Goal: Task Accomplishment & Management: Manage account settings

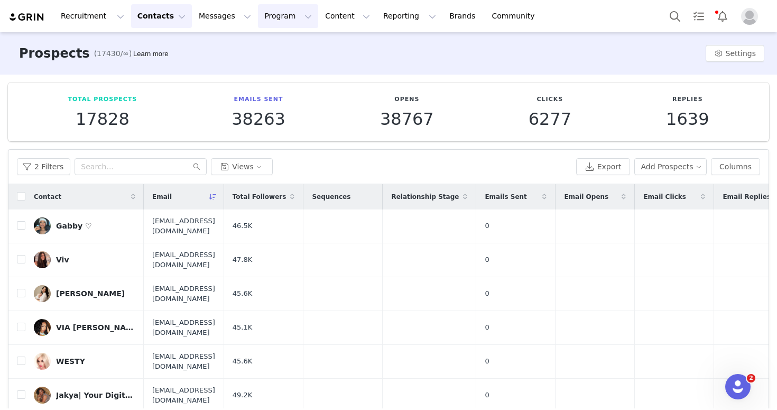
scroll to position [2522, 0]
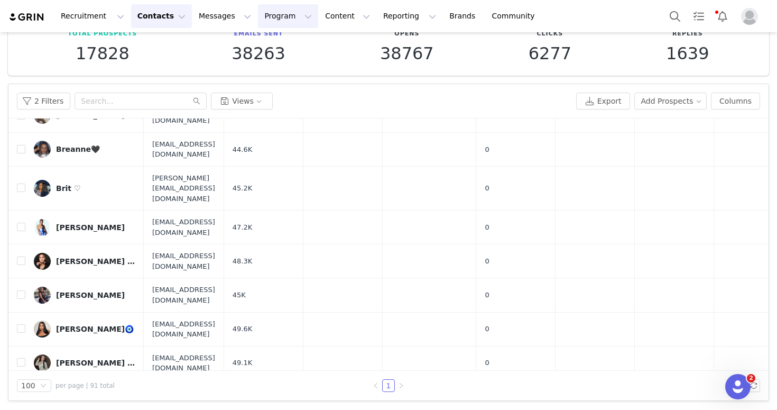
click at [258, 17] on button "Program Program" at bounding box center [288, 16] width 60 height 24
click at [272, 46] on p "Activations" at bounding box center [270, 46] width 41 height 11
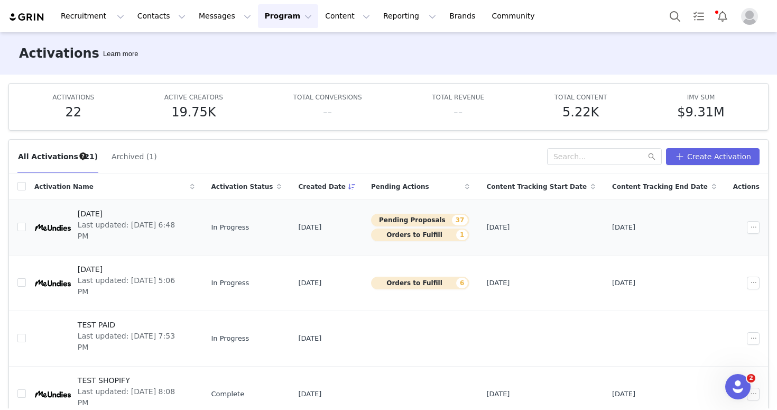
click at [53, 218] on div at bounding box center [52, 227] width 37 height 37
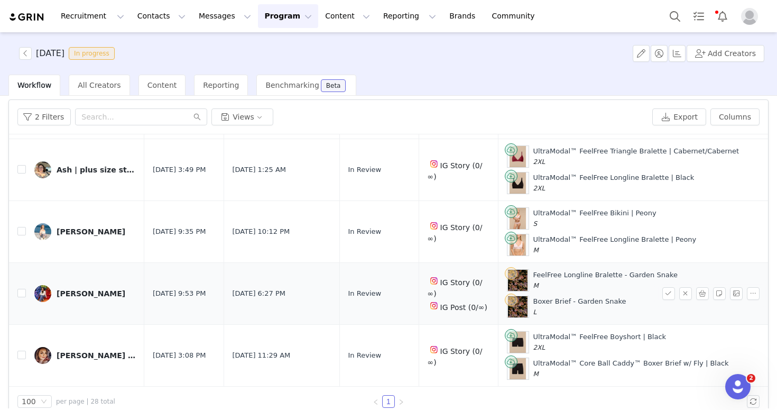
scroll to position [51, 0]
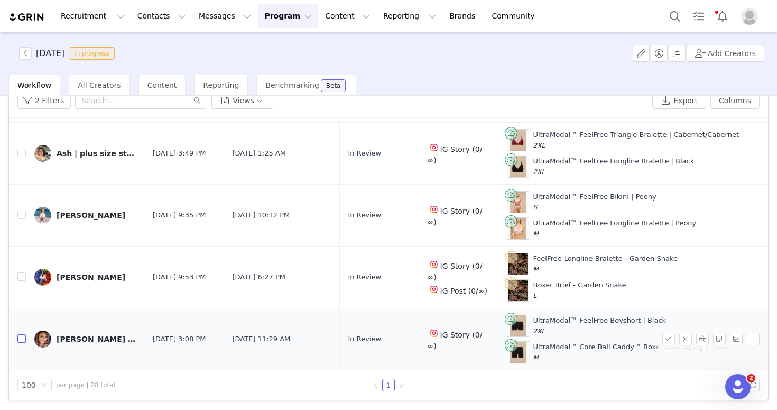
click at [19, 334] on input "checkbox" at bounding box center [21, 338] width 8 height 8
checkbox input "true"
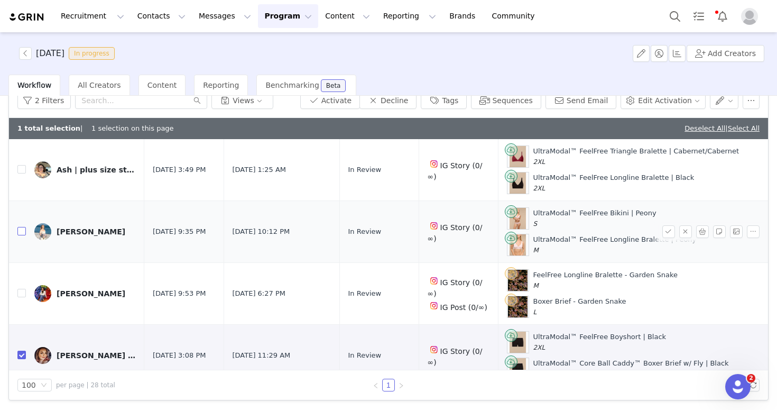
click at [22, 228] on input "checkbox" at bounding box center [21, 231] width 8 height 8
checkbox input "true"
click at [18, 165] on input "checkbox" at bounding box center [21, 169] width 8 height 8
checkbox input "true"
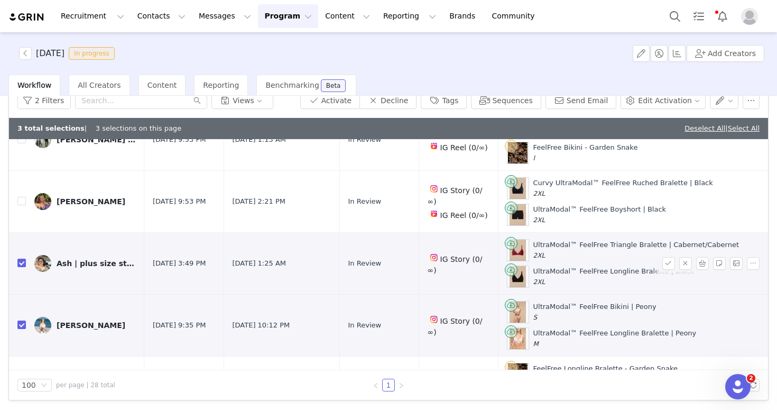
scroll to position [1416, 0]
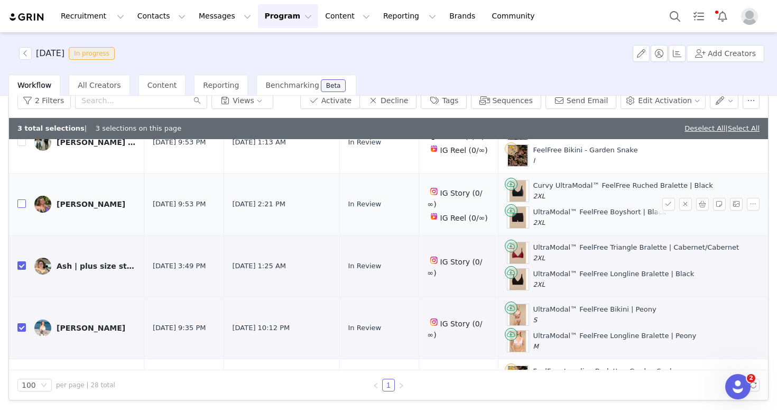
click at [20, 201] on input "checkbox" at bounding box center [21, 203] width 8 height 8
checkbox input "true"
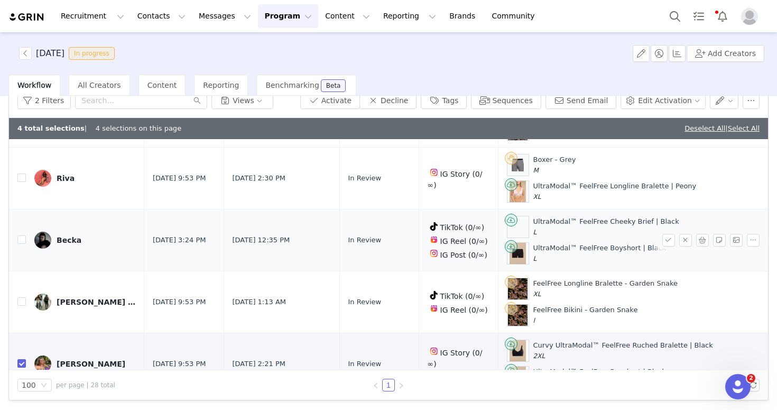
scroll to position [1241, 0]
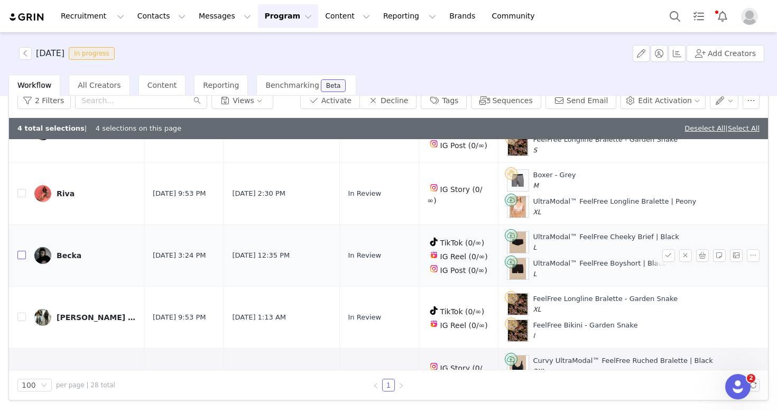
click at [21, 250] on input "checkbox" at bounding box center [21, 254] width 8 height 8
checkbox input "true"
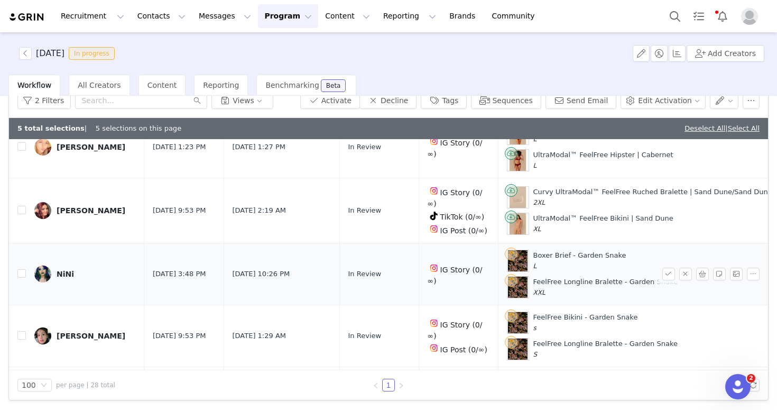
scroll to position [1037, 0]
click at [24, 206] on input "checkbox" at bounding box center [21, 210] width 8 height 8
checkbox input "true"
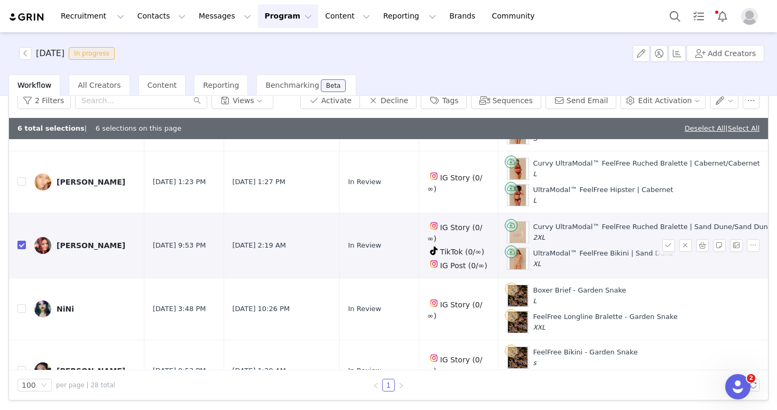
scroll to position [974, 0]
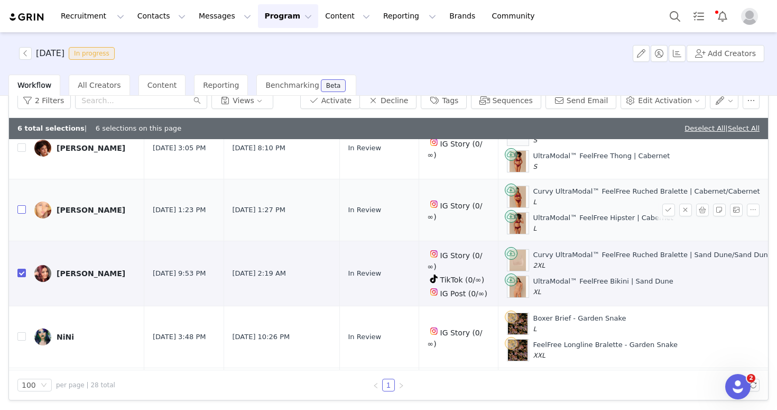
click at [18, 210] on input "checkbox" at bounding box center [21, 209] width 8 height 8
checkbox input "true"
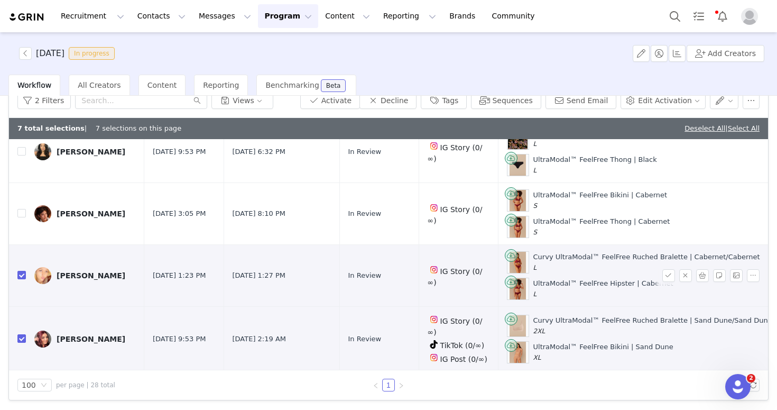
scroll to position [902, 0]
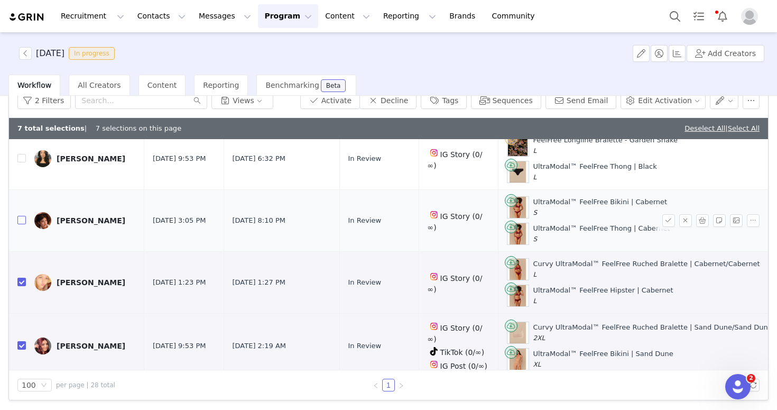
click at [19, 220] on input "checkbox" at bounding box center [21, 220] width 8 height 8
checkbox input "true"
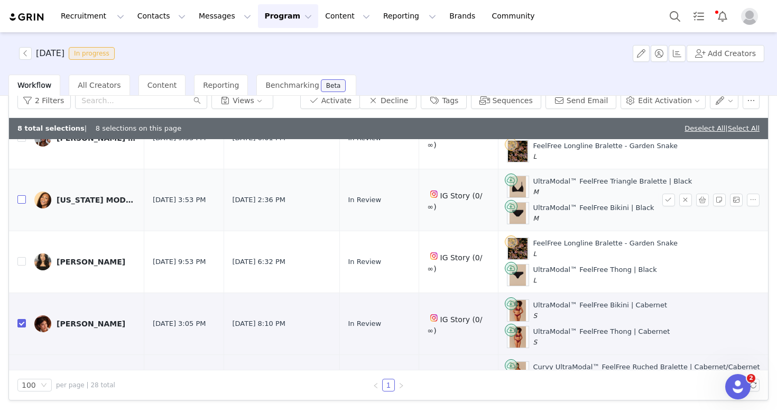
click at [20, 201] on input "checkbox" at bounding box center [21, 199] width 8 height 8
checkbox input "true"
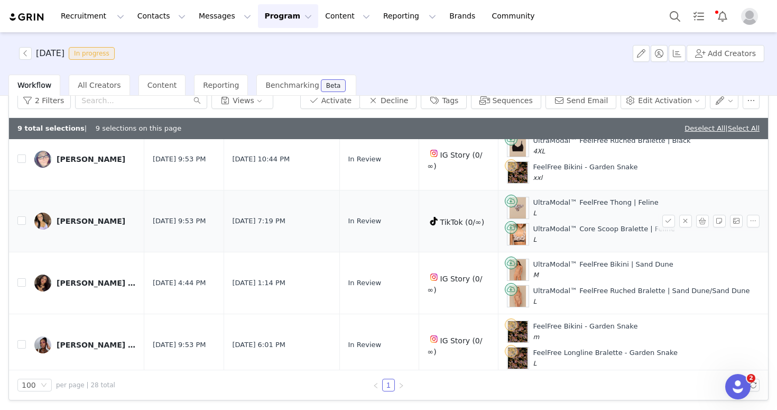
scroll to position [575, 0]
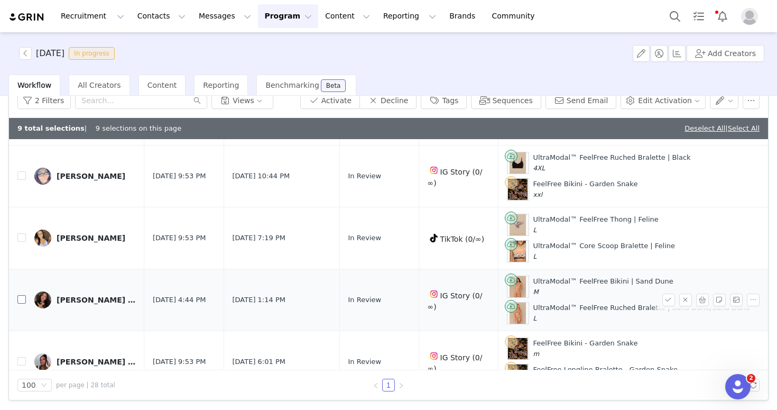
click at [20, 298] on input "checkbox" at bounding box center [21, 299] width 8 height 8
checkbox input "true"
click at [21, 235] on input "checkbox" at bounding box center [21, 237] width 8 height 8
checkbox input "true"
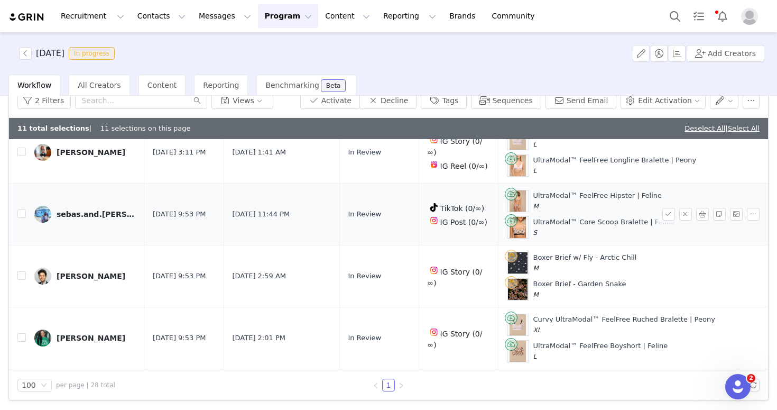
scroll to position [351, 0]
click at [23, 215] on input "checkbox" at bounding box center [21, 214] width 8 height 8
checkbox input "true"
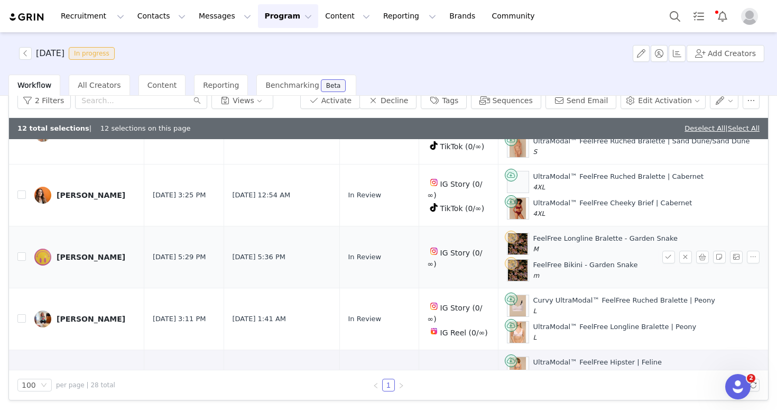
scroll to position [186, 0]
click at [21, 313] on input "checkbox" at bounding box center [21, 317] width 8 height 8
checkbox input "true"
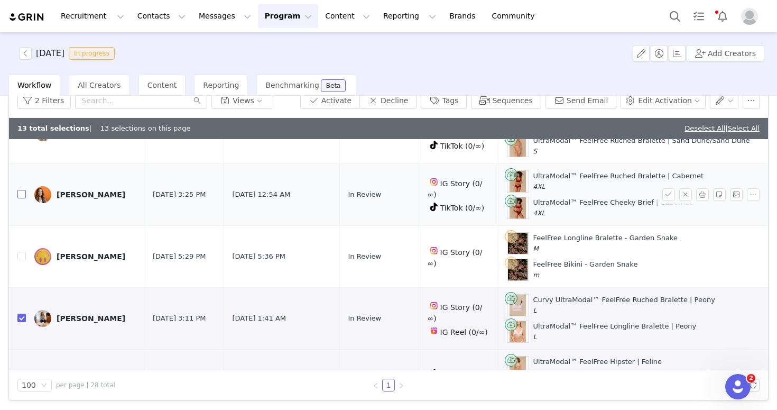
click at [18, 191] on input "checkbox" at bounding box center [21, 194] width 8 height 8
checkbox input "true"
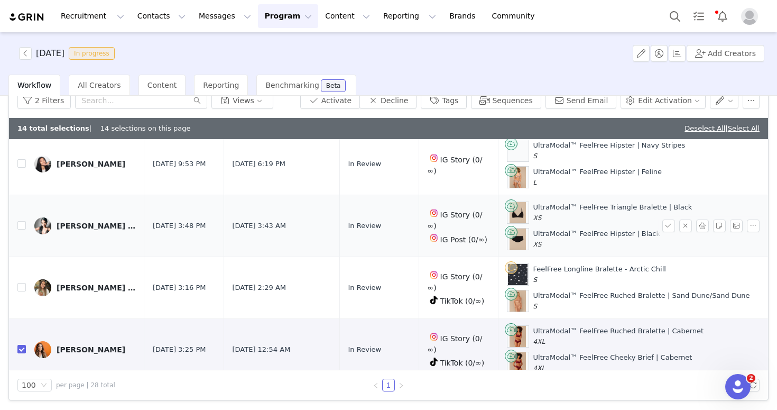
scroll to position [30, 0]
click at [23, 224] on input "checkbox" at bounding box center [21, 226] width 8 height 8
checkbox input "true"
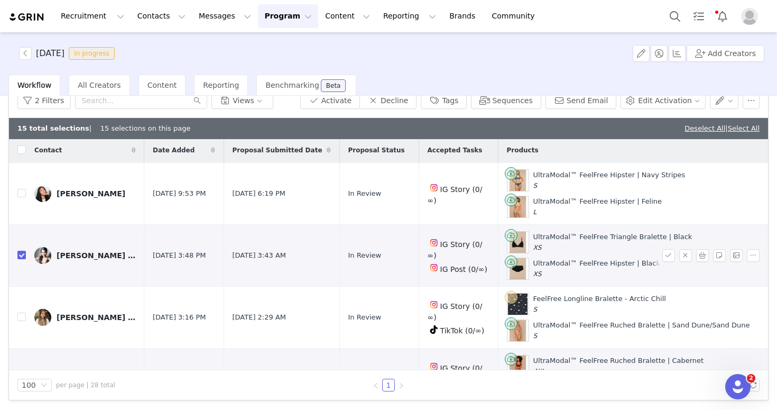
scroll to position [0, 0]
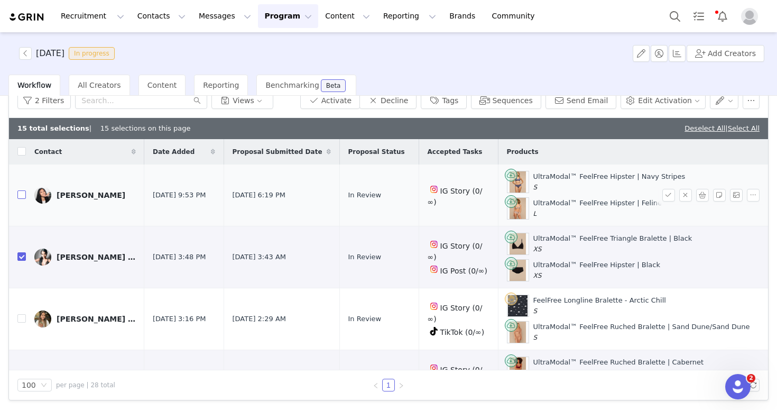
click at [20, 191] on input "checkbox" at bounding box center [21, 194] width 8 height 8
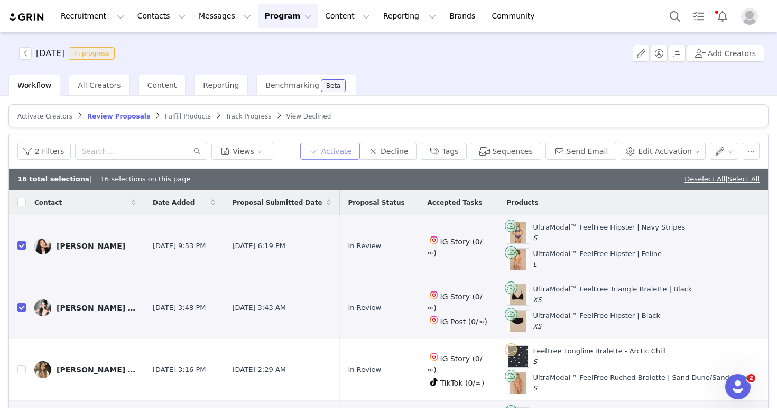
click at [330, 148] on button "Activate" at bounding box center [330, 151] width 60 height 17
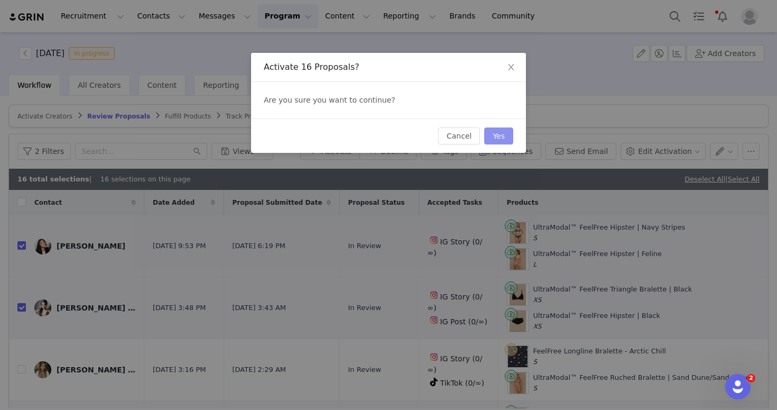
click at [496, 137] on button "Yes" at bounding box center [498, 135] width 29 height 17
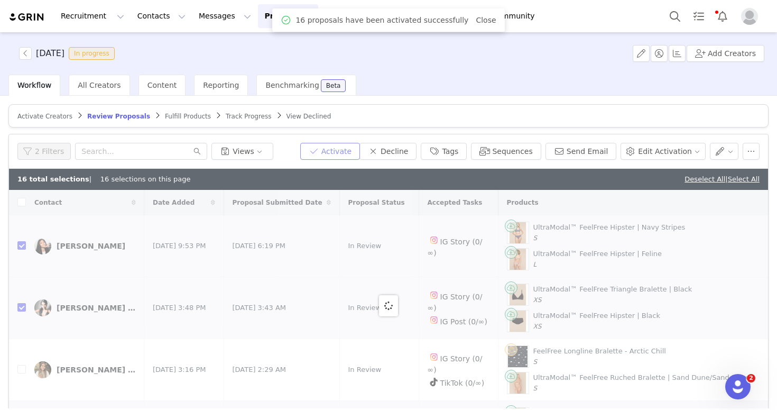
checkbox input "false"
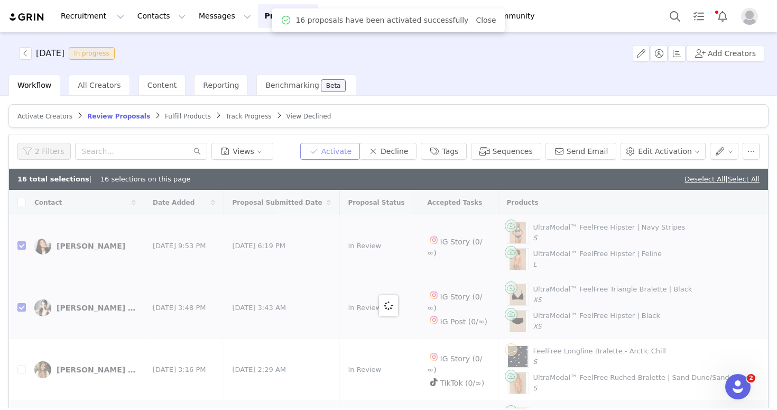
checkbox input "false"
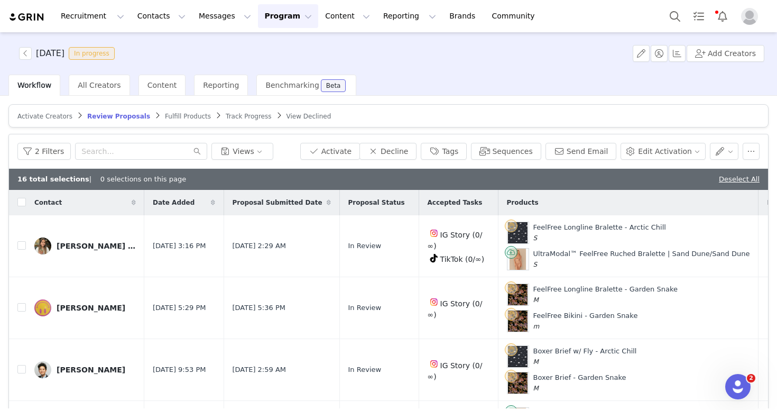
click at [177, 115] on span "Fulfill Products" at bounding box center [188, 116] width 46 height 7
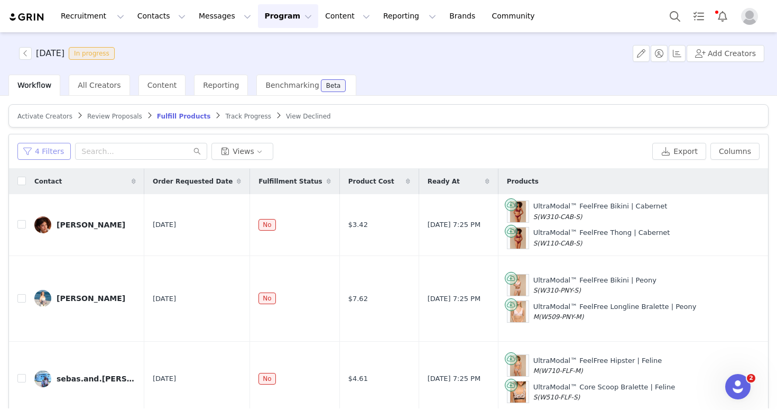
click at [55, 151] on button "4 Filters" at bounding box center [43, 151] width 53 height 17
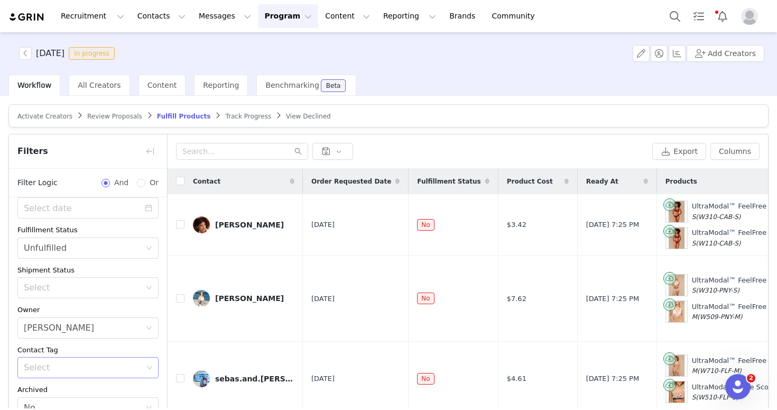
scroll to position [124, 0]
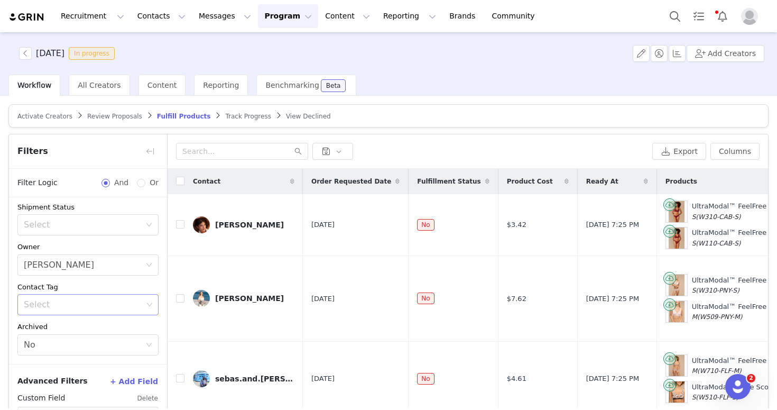
click at [105, 301] on div "Select" at bounding box center [83, 304] width 119 height 11
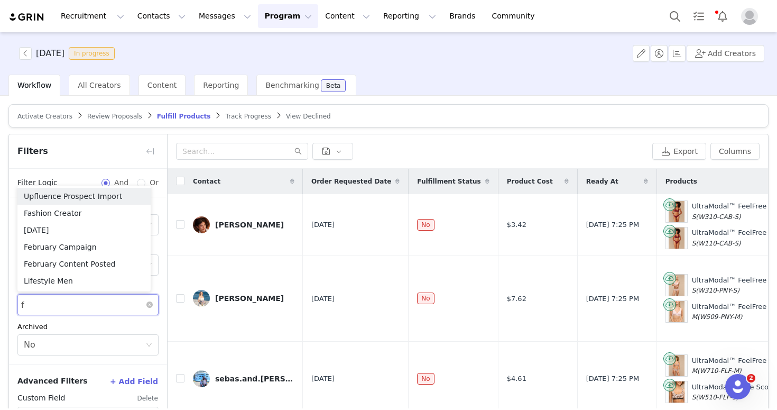
type input "fa"
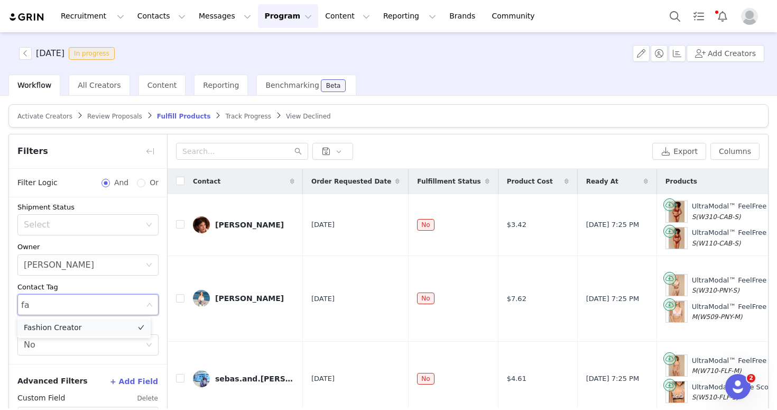
click at [115, 333] on li "Fashion Creator" at bounding box center [83, 327] width 133 height 17
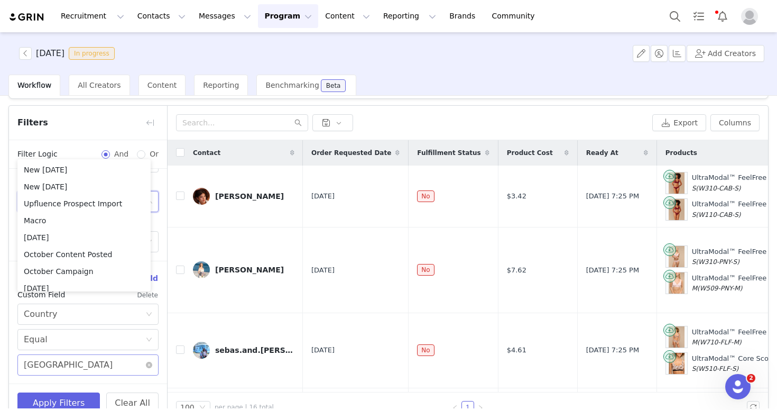
scroll to position [51, 0]
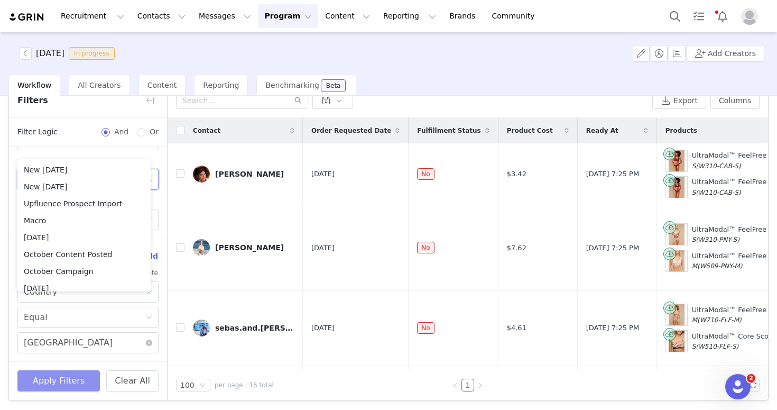
click at [75, 381] on button "Apply Filters" at bounding box center [58, 380] width 82 height 21
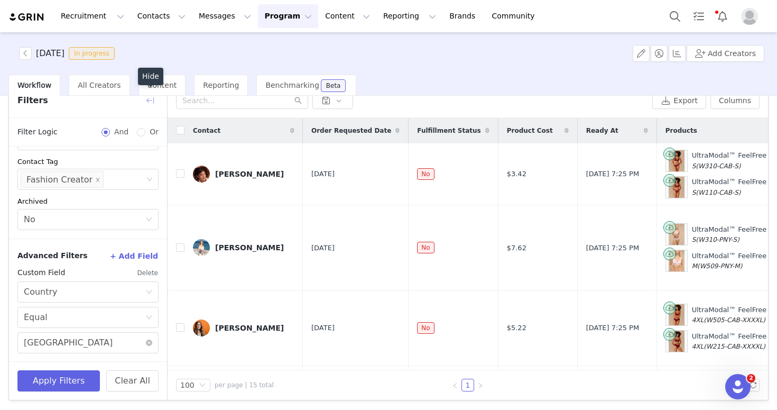
click at [146, 98] on button "button" at bounding box center [150, 100] width 17 height 17
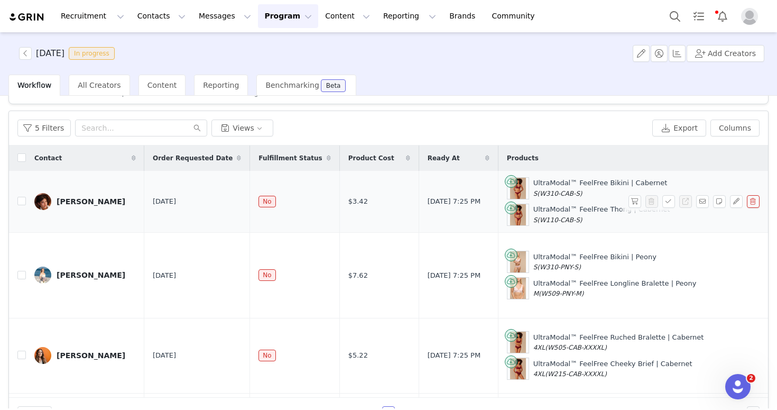
scroll to position [0, 0]
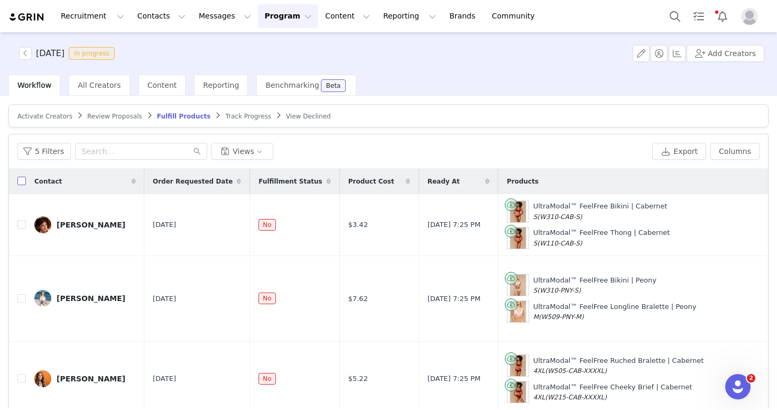
click at [22, 179] on input "checkbox" at bounding box center [21, 180] width 8 height 8
checkbox input "true"
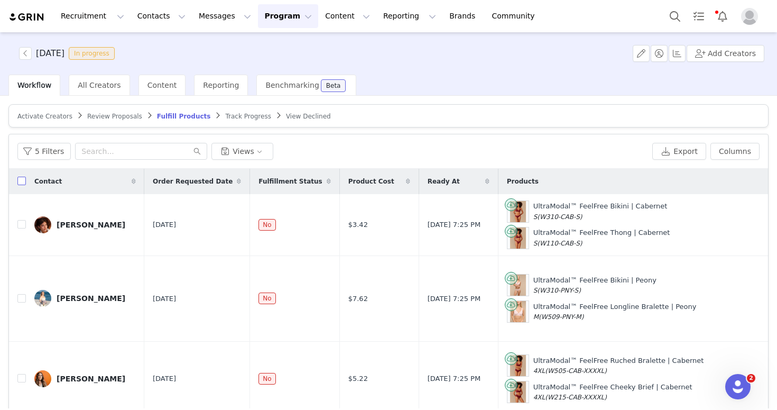
checkbox input "true"
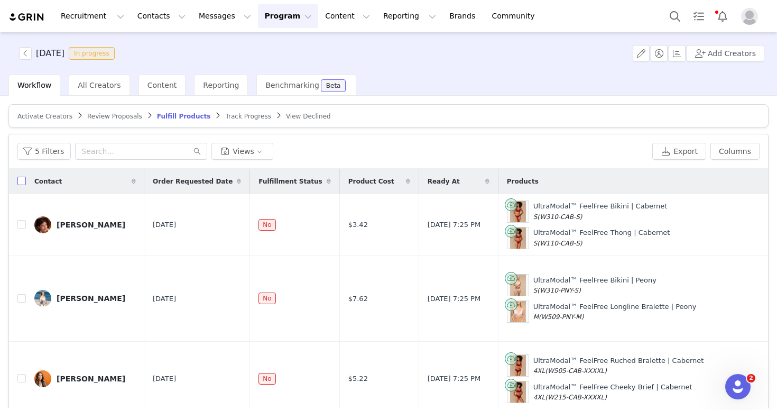
checkbox input "true"
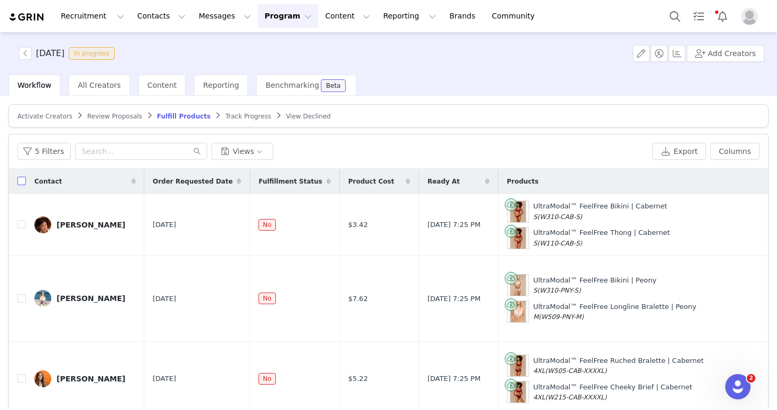
checkbox input "true"
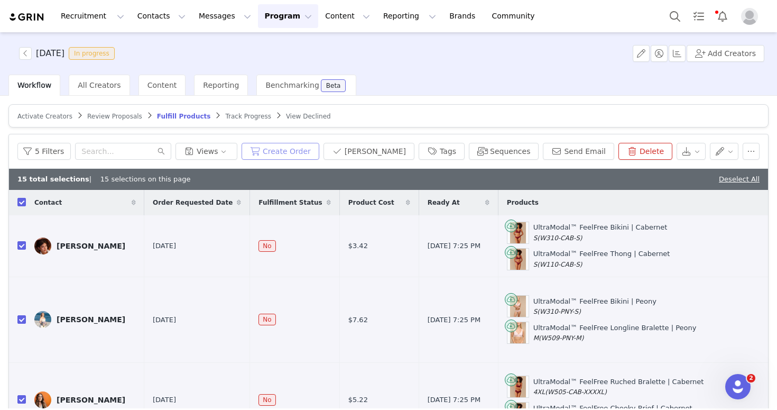
click at [299, 152] on button "Create Order" at bounding box center [280, 151] width 78 height 17
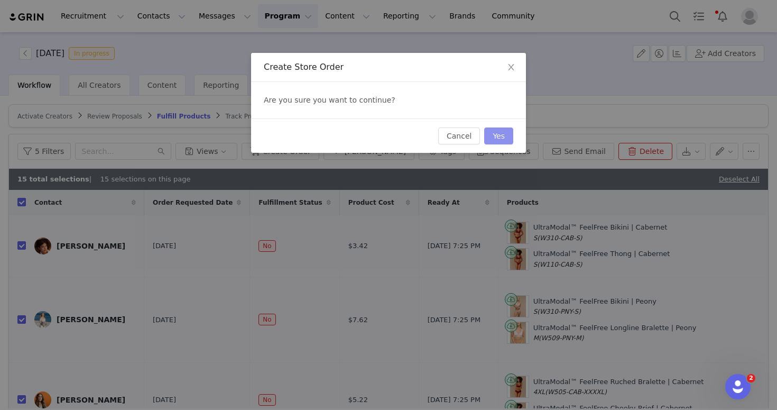
click at [502, 133] on button "Yes" at bounding box center [498, 135] width 29 height 17
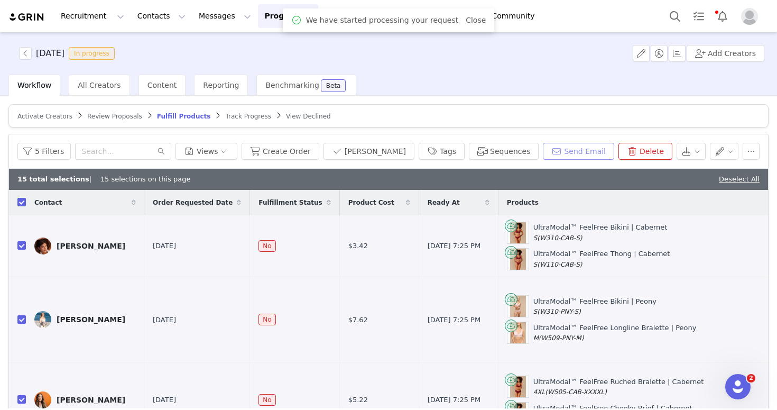
click at [566, 144] on button "Send Email" at bounding box center [578, 151] width 71 height 17
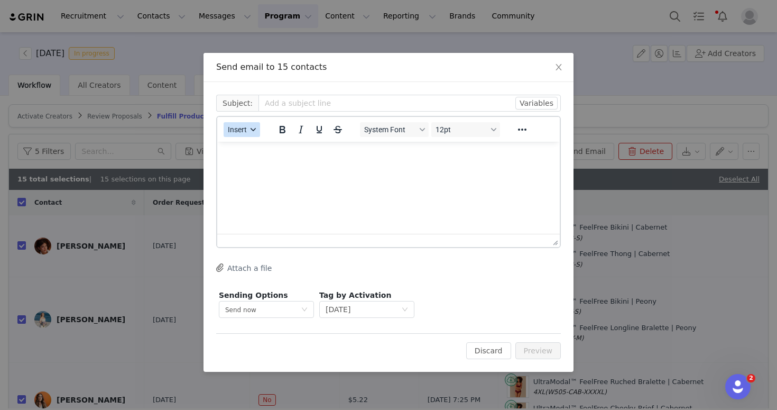
click at [244, 130] on span "Insert" at bounding box center [237, 129] width 19 height 8
click at [259, 146] on div "Insert Template" at bounding box center [280, 148] width 95 height 13
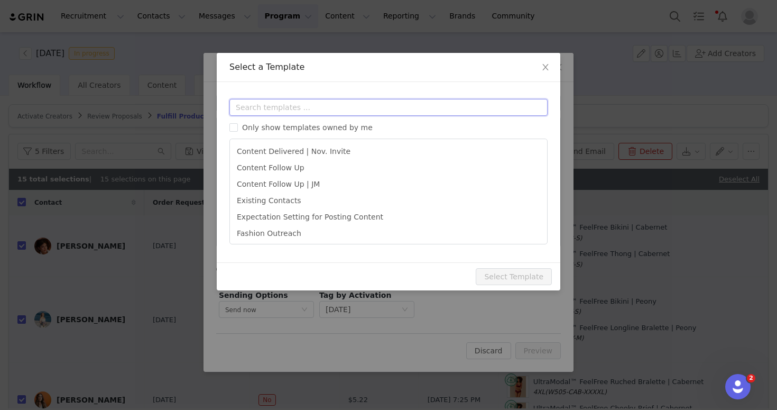
click at [264, 109] on input "text" at bounding box center [388, 107] width 318 height 17
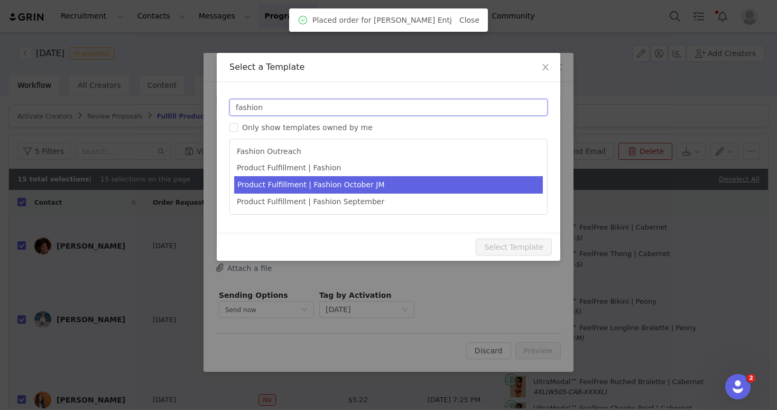
type input "fashion"
click at [377, 181] on li "Product Fulfillment | Fashion October JM" at bounding box center [388, 184] width 309 height 17
type input "Something Special from MeUndies is on the Way! 🎁"
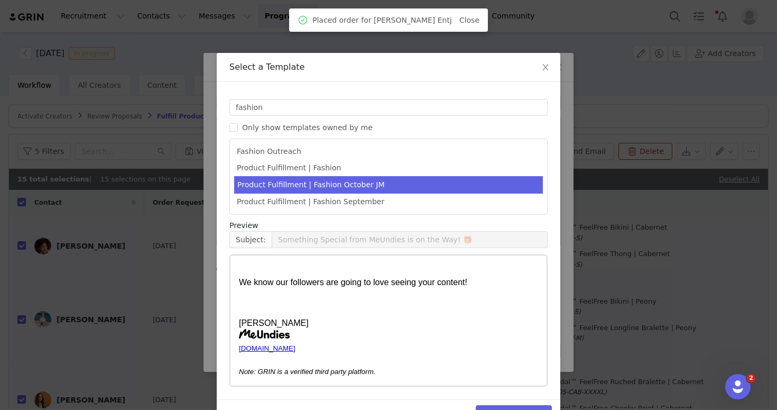
scroll to position [30, 0]
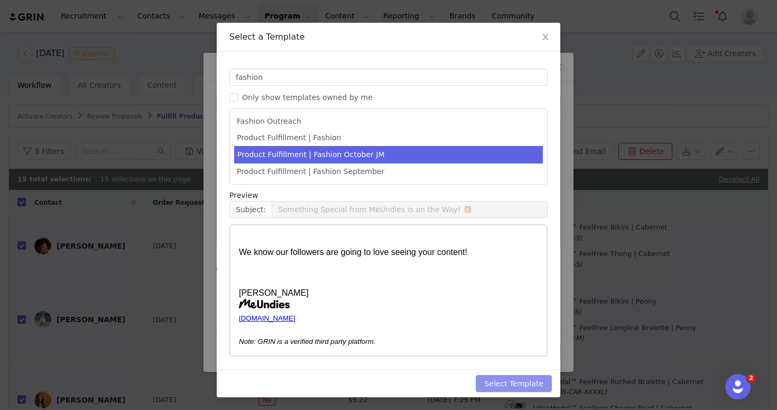
click at [517, 387] on button "Select Template" at bounding box center [514, 383] width 76 height 17
type input "Something Special from MeUndies is on the Way! 🎁"
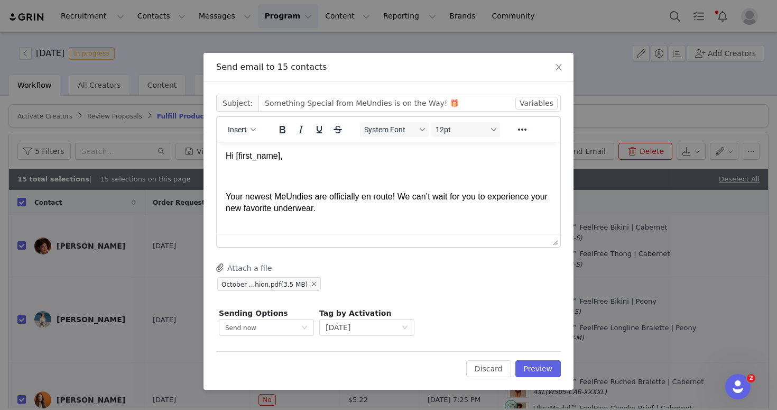
scroll to position [0, 0]
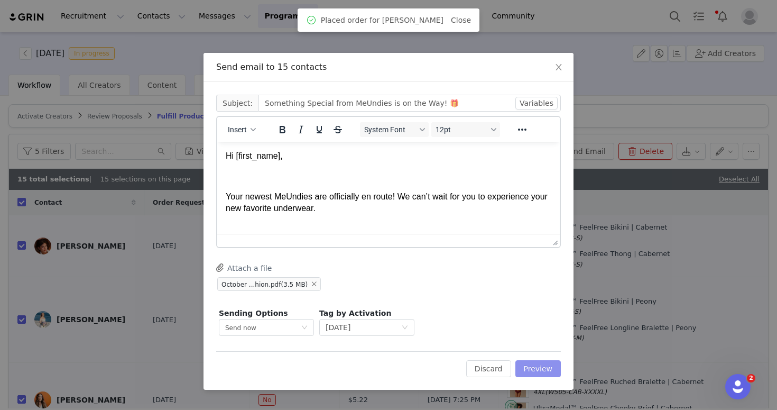
click at [536, 371] on button "Preview" at bounding box center [538, 368] width 46 height 17
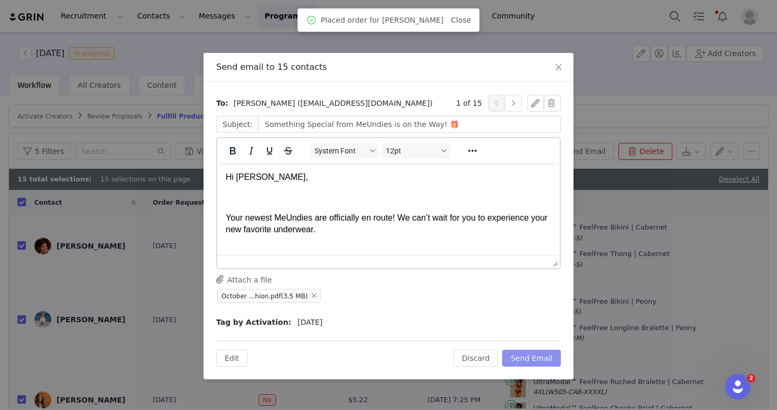
click at [541, 361] on button "Send Email" at bounding box center [531, 357] width 59 height 17
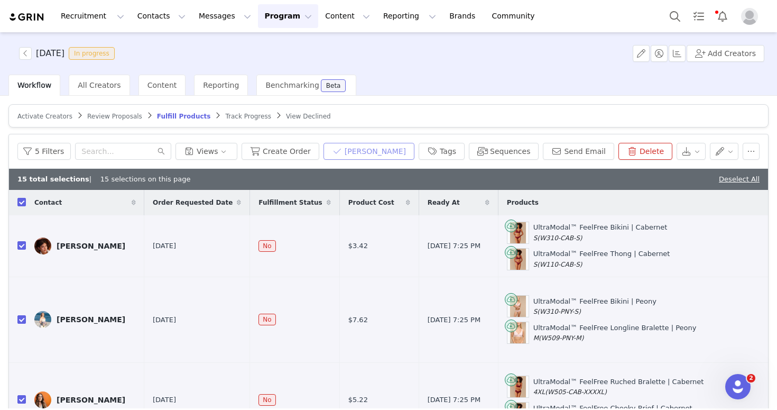
click at [373, 155] on button "Mark Fulfilled" at bounding box center [368, 151] width 91 height 17
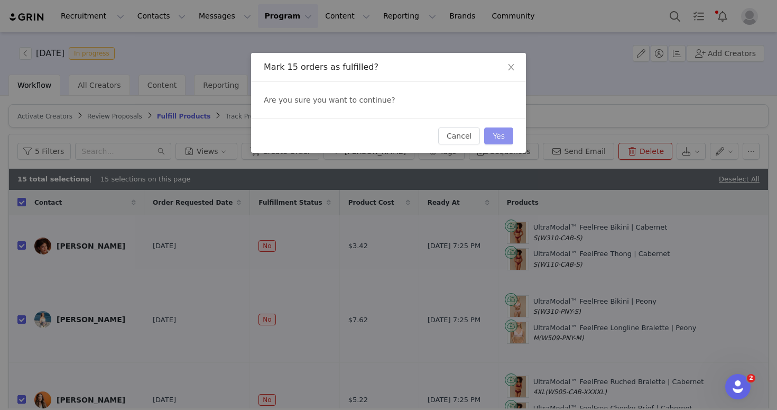
click at [496, 137] on button "Yes" at bounding box center [498, 135] width 29 height 17
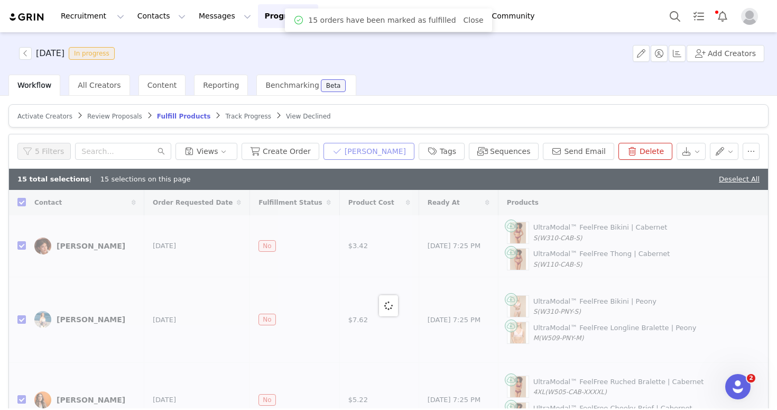
checkbox input "false"
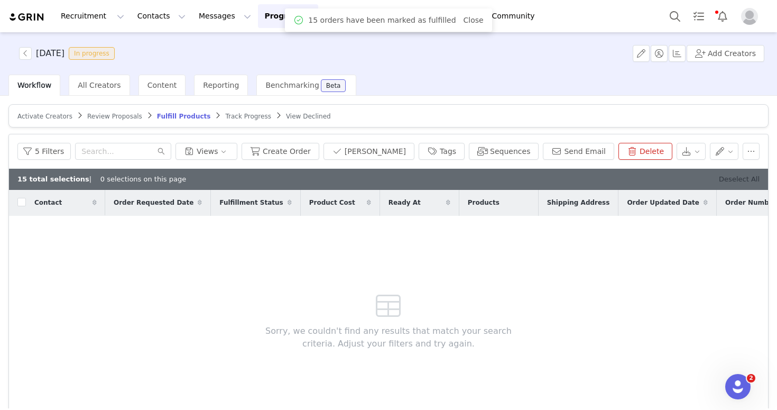
click at [727, 178] on link "Deselect All" at bounding box center [739, 179] width 41 height 8
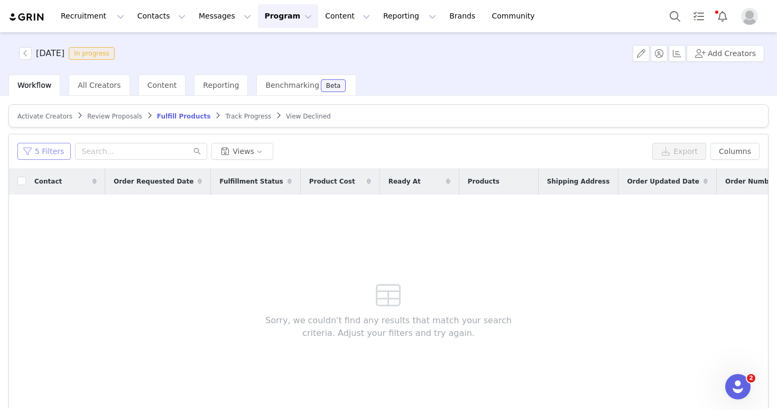
click at [35, 152] on button "5 Filters" at bounding box center [43, 151] width 53 height 17
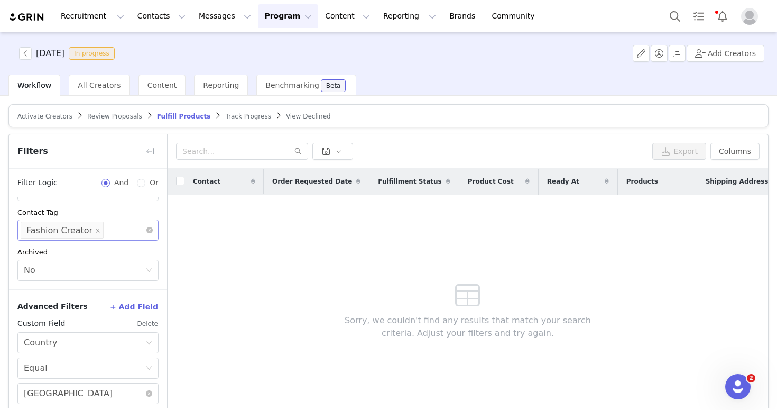
click at [89, 228] on li "Fashion Creator" at bounding box center [62, 229] width 83 height 17
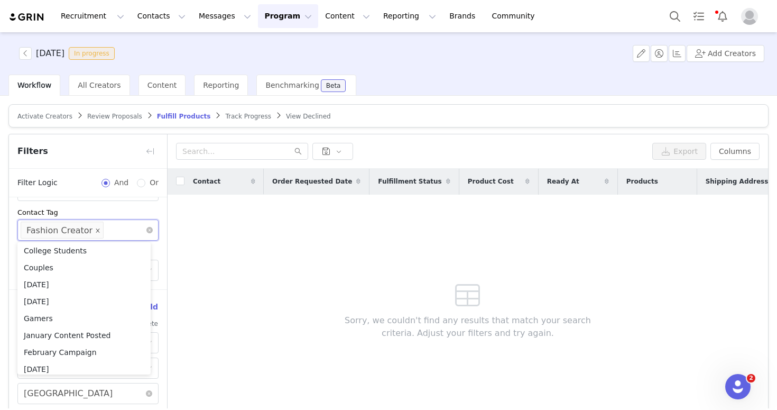
click at [96, 228] on icon "icon: close" at bounding box center [98, 230] width 4 height 4
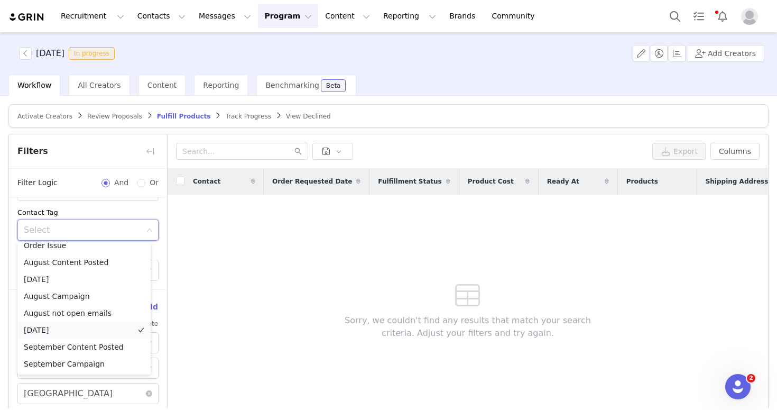
scroll to position [783, 0]
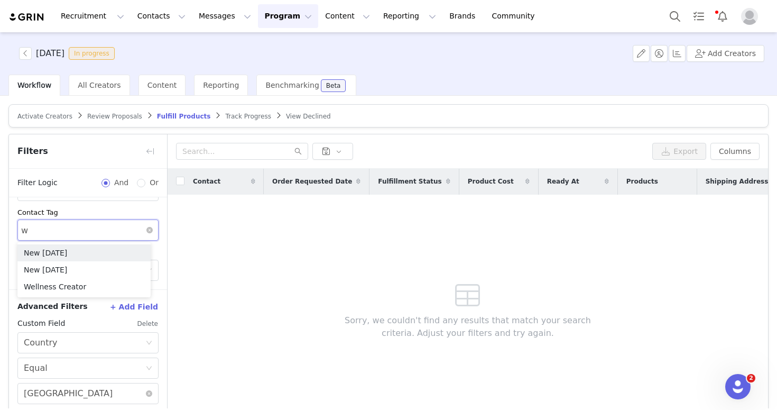
type input "we"
click at [85, 251] on li "Wellness Creator" at bounding box center [83, 252] width 133 height 17
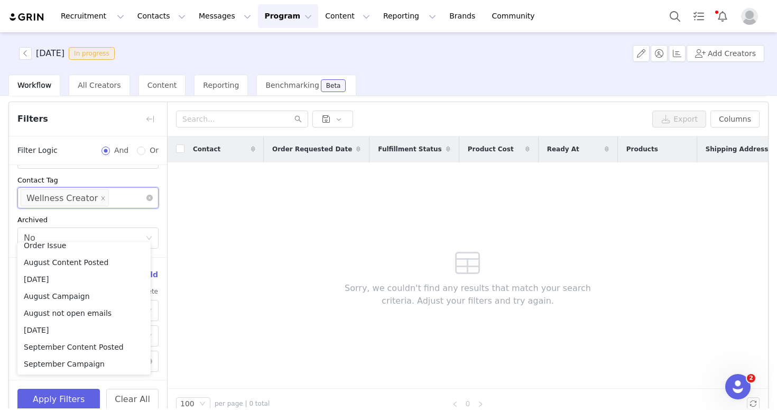
scroll to position [51, 0]
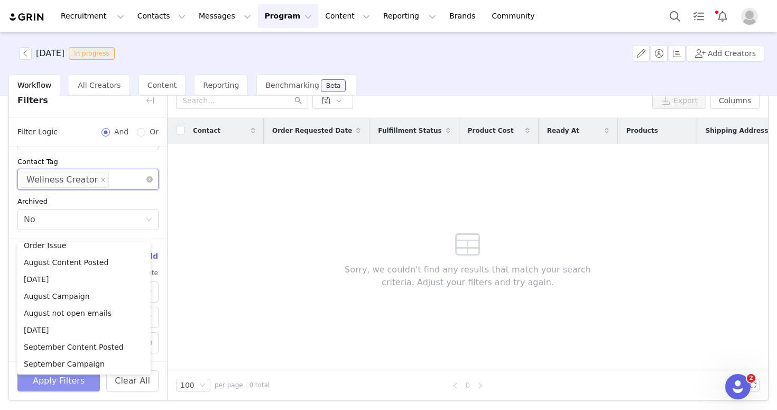
click at [67, 379] on button "Apply Filters" at bounding box center [58, 380] width 82 height 21
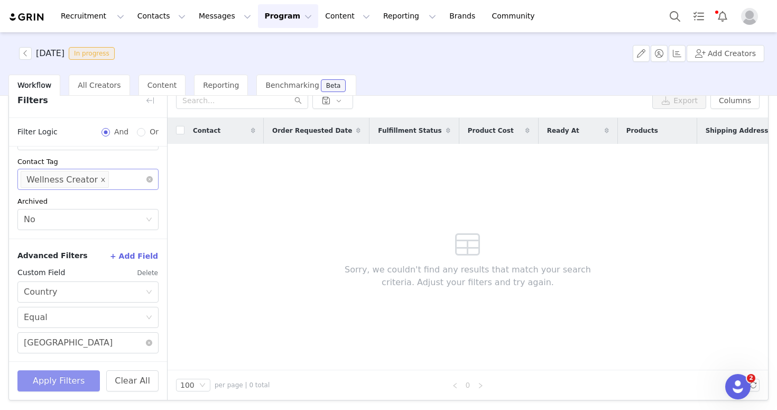
click at [101, 178] on icon "icon: close" at bounding box center [103, 180] width 4 height 4
click at [57, 378] on button "Apply Filters" at bounding box center [58, 380] width 82 height 21
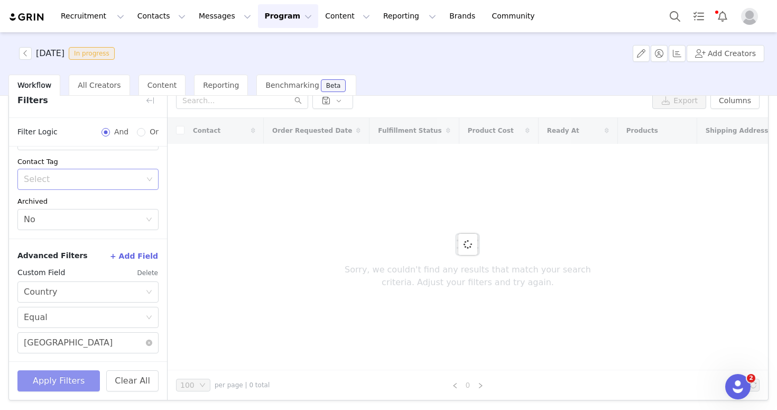
click at [57, 378] on button "Apply Filters" at bounding box center [58, 380] width 82 height 21
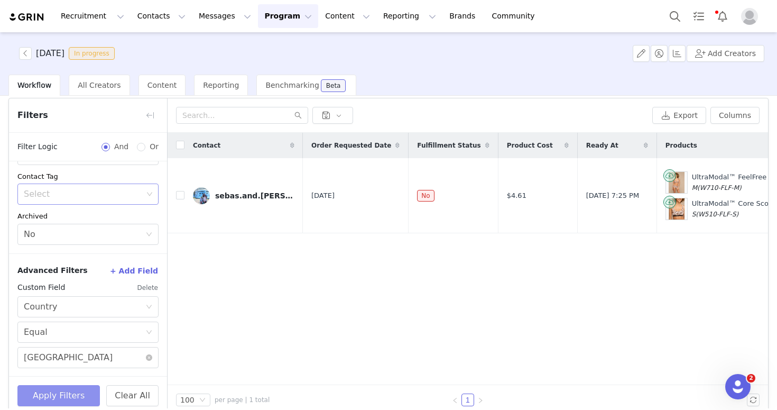
scroll to position [35, 0]
click at [198, 194] on img at bounding box center [201, 196] width 17 height 17
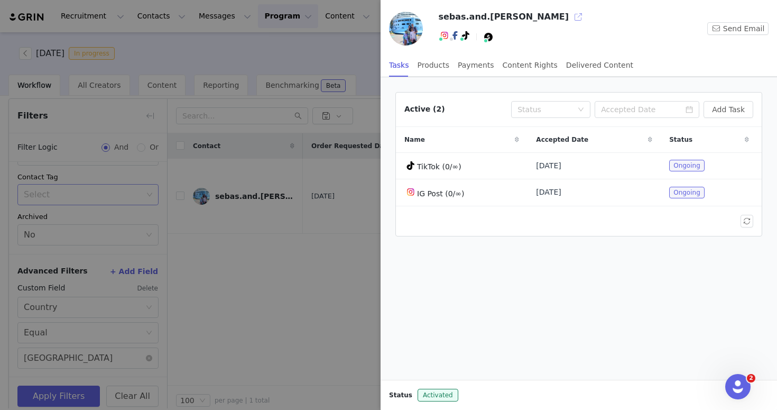
click at [570, 21] on button "button" at bounding box center [578, 16] width 17 height 17
click at [291, 220] on div at bounding box center [388, 205] width 777 height 410
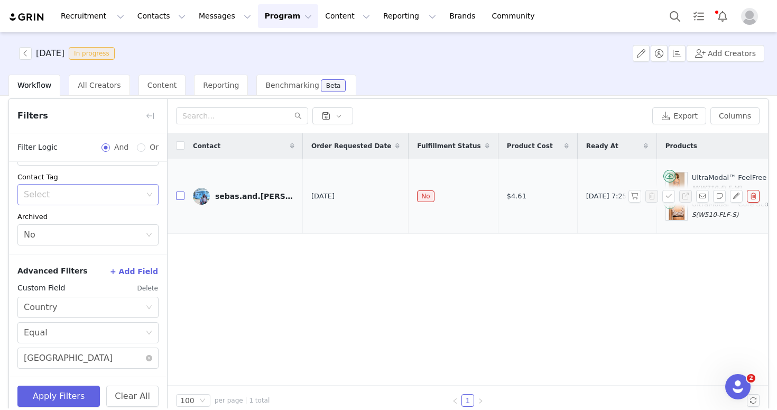
click at [178, 190] on label at bounding box center [180, 195] width 8 height 11
click at [178, 191] on input "checkbox" at bounding box center [180, 195] width 8 height 8
checkbox input "true"
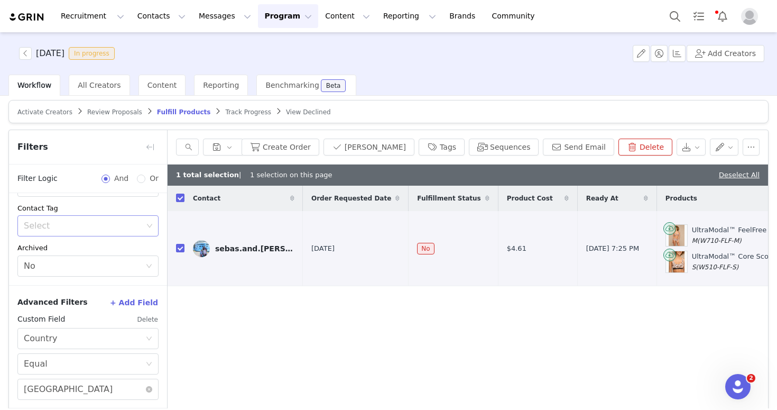
scroll to position [0, 0]
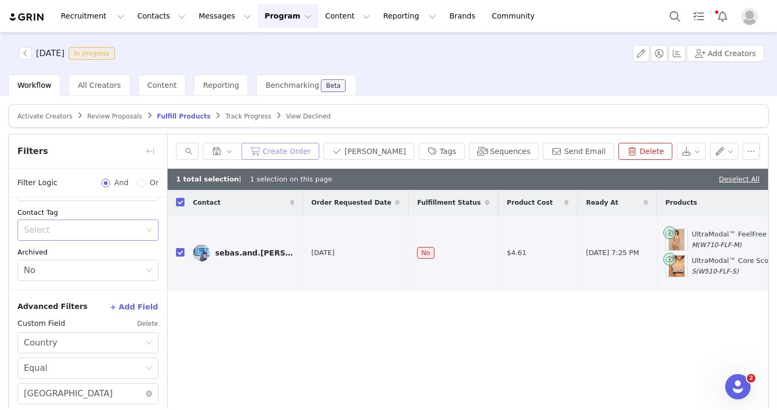
click at [293, 150] on button "Create Order" at bounding box center [280, 151] width 78 height 17
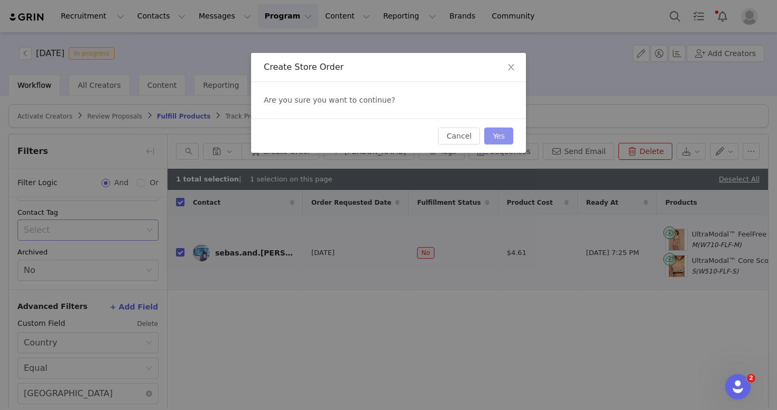
click at [501, 133] on button "Yes" at bounding box center [498, 135] width 29 height 17
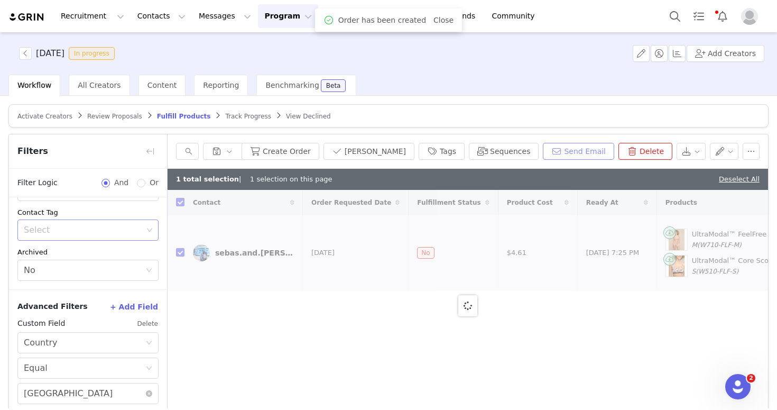
click at [591, 147] on button "Send Email" at bounding box center [578, 151] width 71 height 17
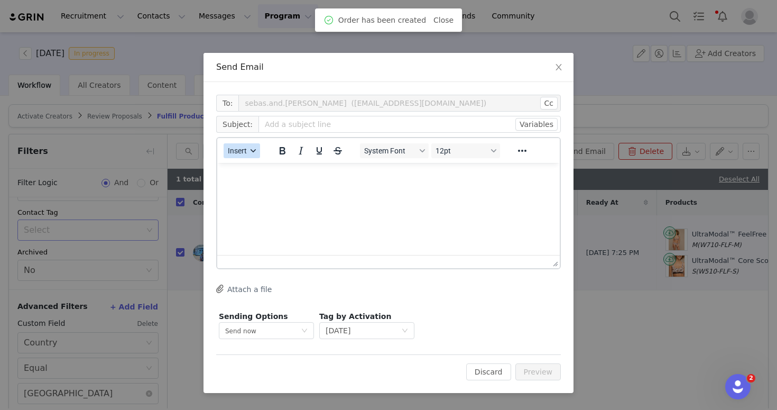
click at [244, 149] on span "Insert" at bounding box center [237, 150] width 19 height 8
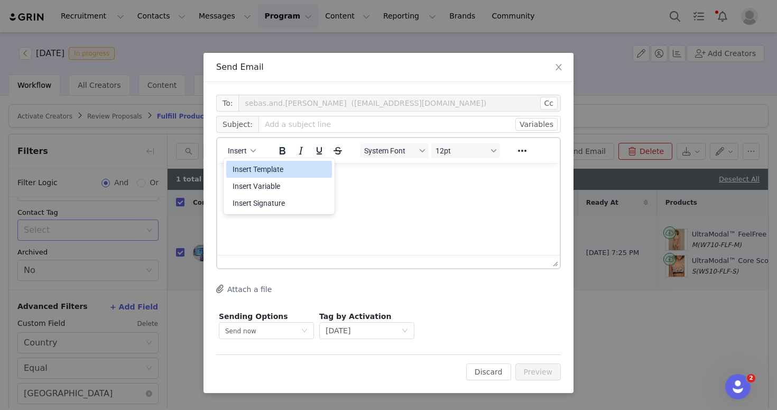
click at [275, 171] on div "Insert Template" at bounding box center [280, 169] width 95 height 13
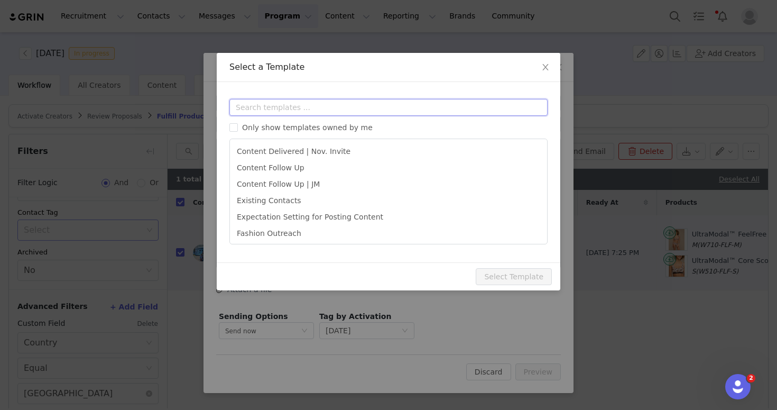
click at [290, 109] on input "text" at bounding box center [388, 107] width 318 height 17
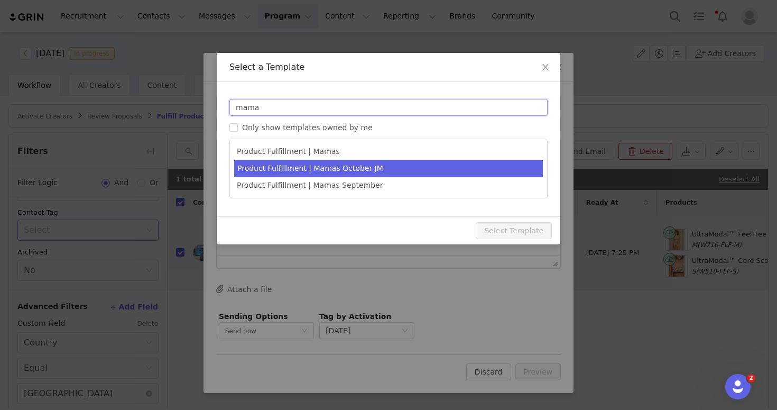
type input "mama"
type input "Something Special from MeUndies is on the Way! 🎁"
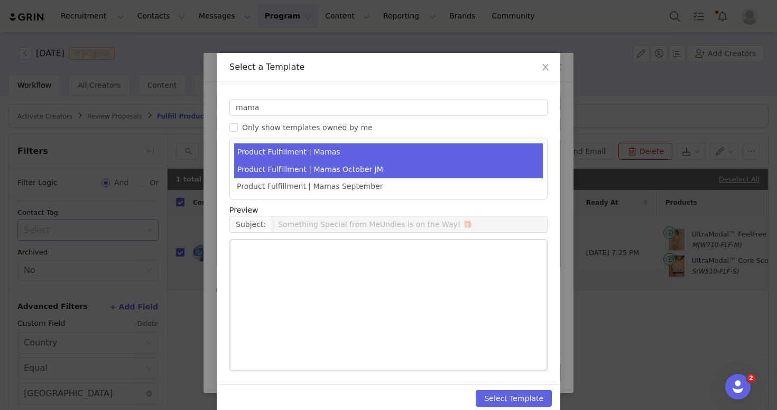
click at [390, 170] on li "Product Fulfillment | Mamas October JM" at bounding box center [388, 169] width 309 height 17
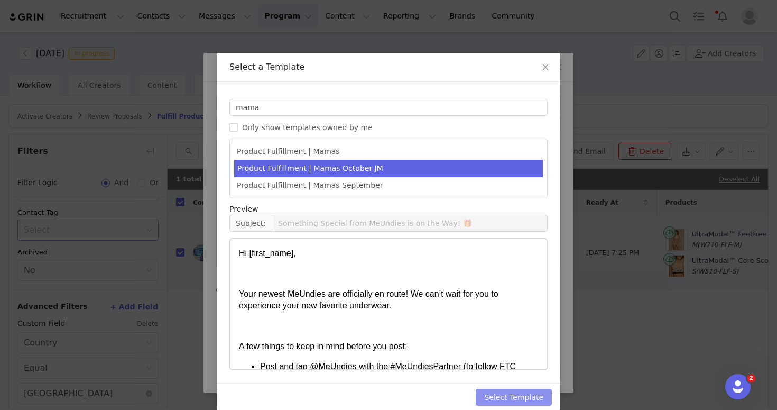
click at [522, 390] on button "Select Template" at bounding box center [514, 396] width 76 height 17
type input "Something Special from MeUndies is on the Way! 🎁"
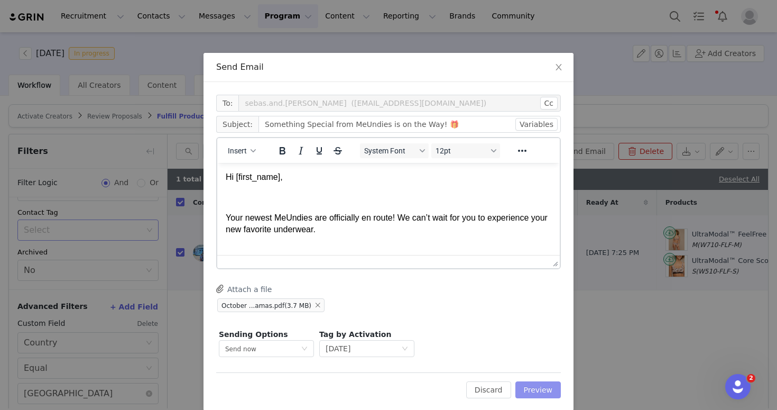
click at [529, 381] on button "Preview" at bounding box center [538, 389] width 46 height 17
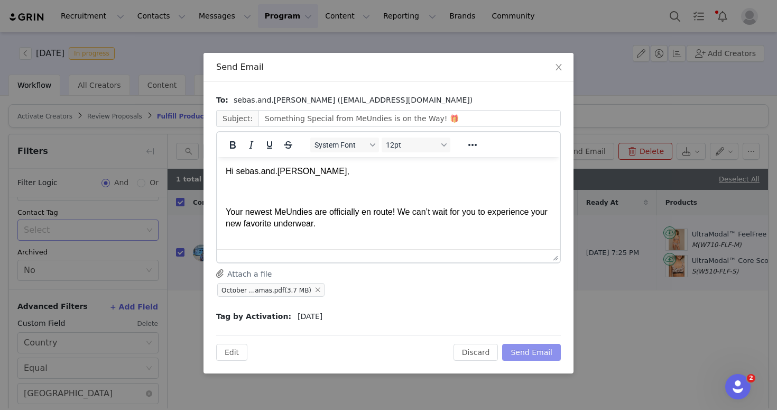
click at [543, 355] on button "Send Email" at bounding box center [531, 351] width 59 height 17
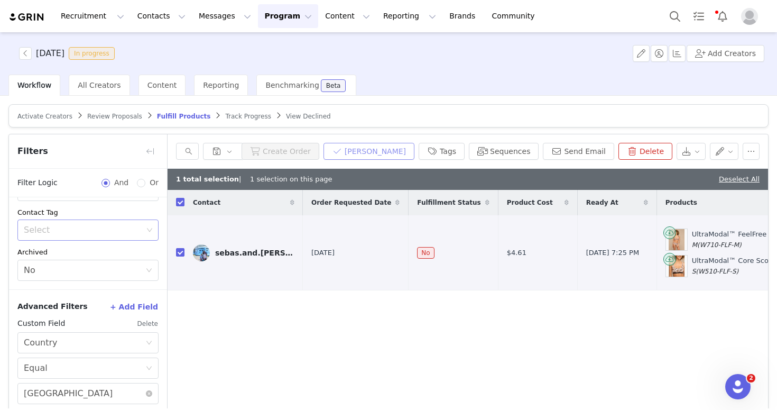
click at [373, 150] on button "Mark Fulfilled" at bounding box center [368, 151] width 91 height 17
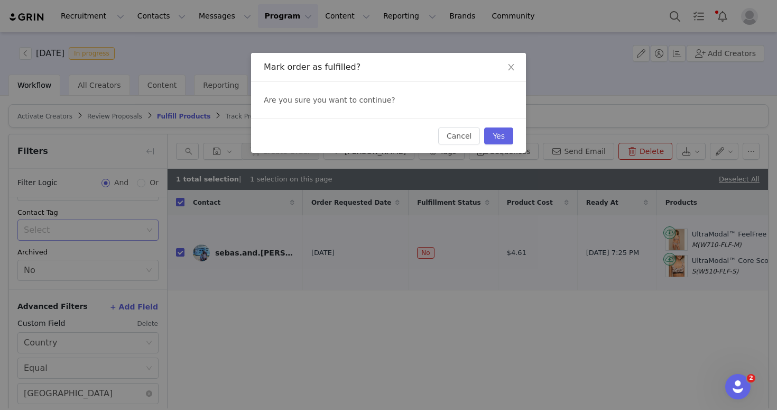
click at [511, 144] on div "Cancel Yes" at bounding box center [475, 135] width 75 height 17
click at [509, 142] on button "Yes" at bounding box center [498, 135] width 29 height 17
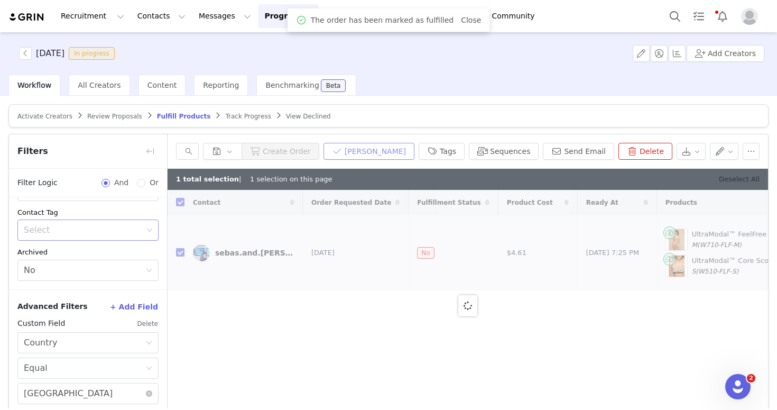
checkbox input "false"
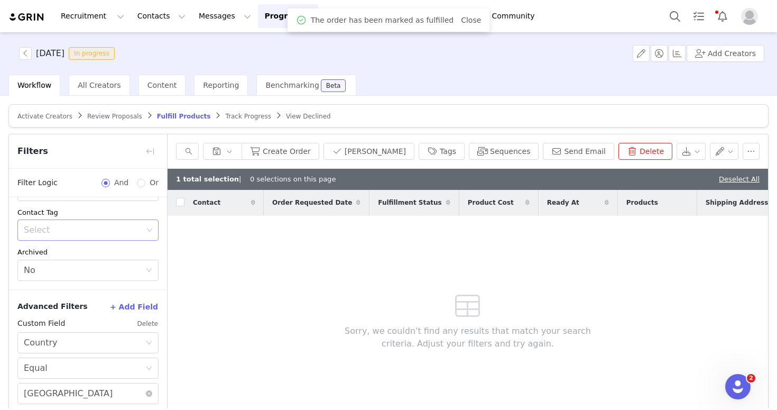
click at [95, 113] on span "Review Proposals" at bounding box center [114, 116] width 55 height 7
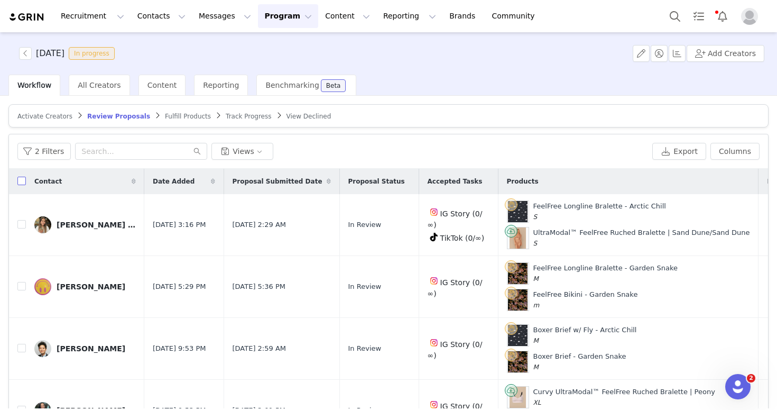
click at [23, 179] on input "checkbox" at bounding box center [21, 180] width 8 height 8
checkbox input "true"
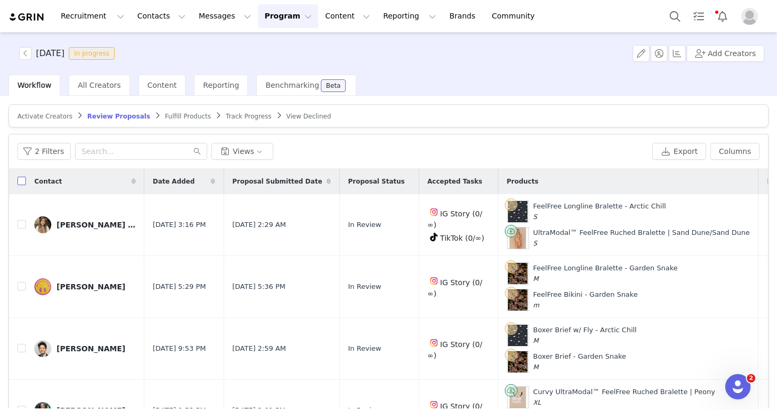
checkbox input "true"
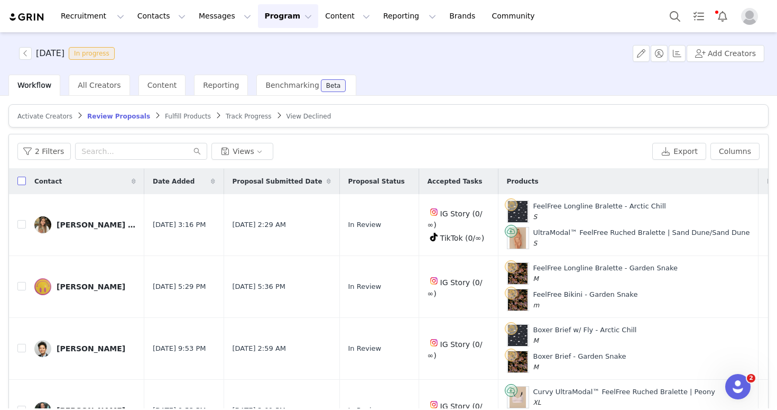
checkbox input "true"
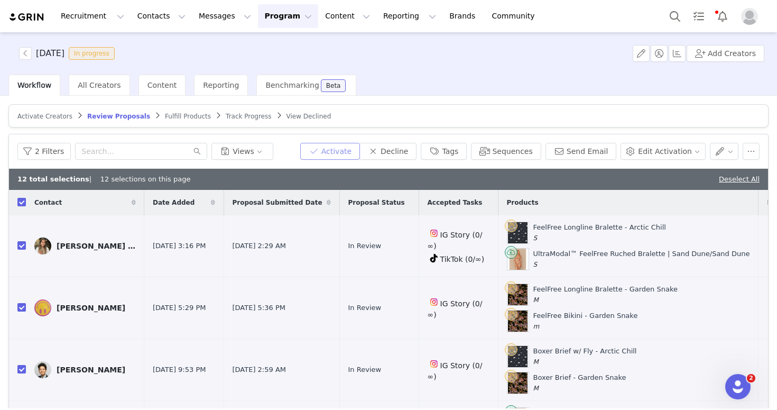
click at [344, 146] on button "Activate" at bounding box center [330, 151] width 60 height 17
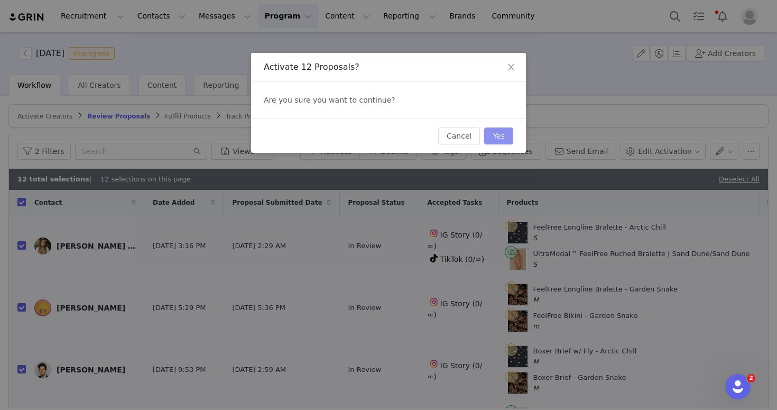
click at [495, 133] on button "Yes" at bounding box center [498, 135] width 29 height 17
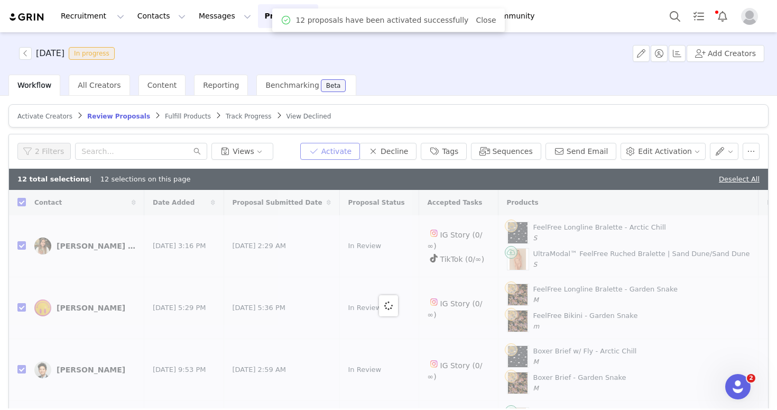
checkbox input "false"
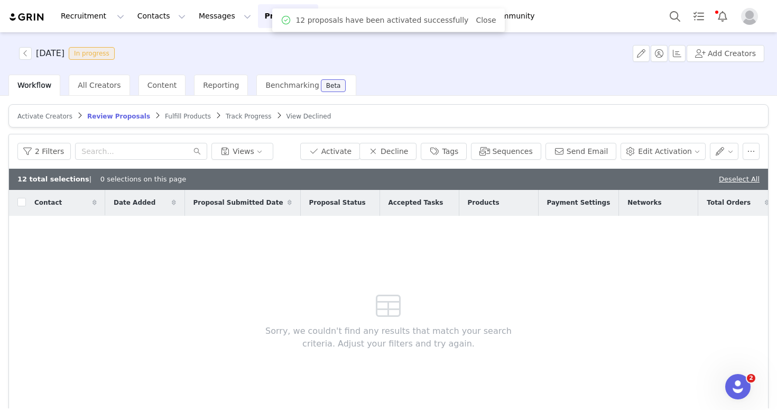
drag, startPoint x: 739, startPoint y: 180, endPoint x: 714, endPoint y: 180, distance: 24.8
click at [739, 180] on link "Deselect All" at bounding box center [739, 179] width 41 height 8
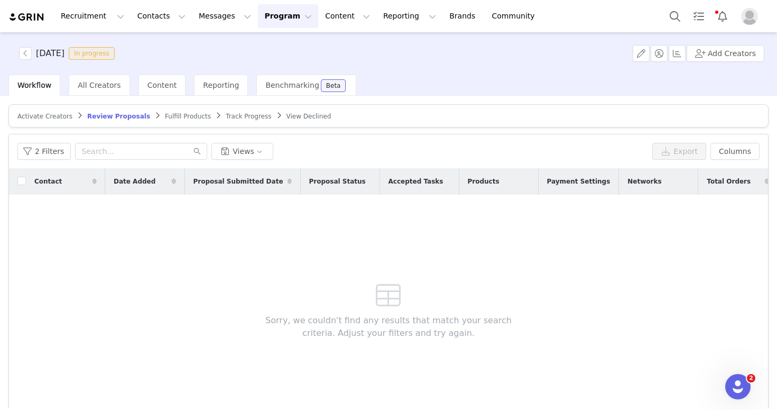
click at [167, 118] on span "Fulfill Products" at bounding box center [188, 116] width 46 height 7
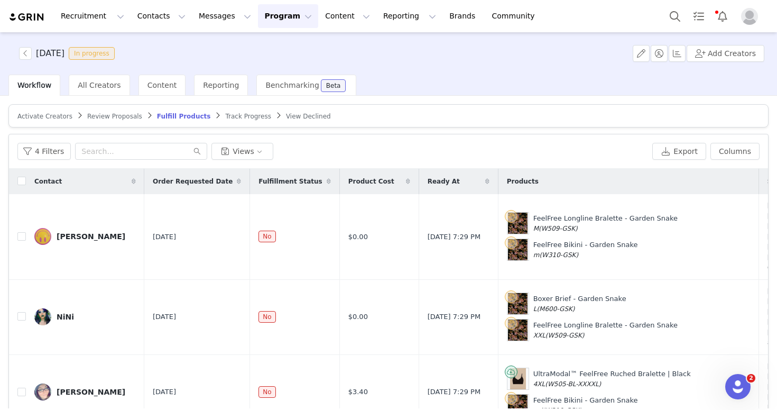
click at [45, 141] on div "4 Filters Views Export Columns" at bounding box center [388, 151] width 759 height 34
click at [38, 152] on button "4 Filters" at bounding box center [43, 151] width 53 height 17
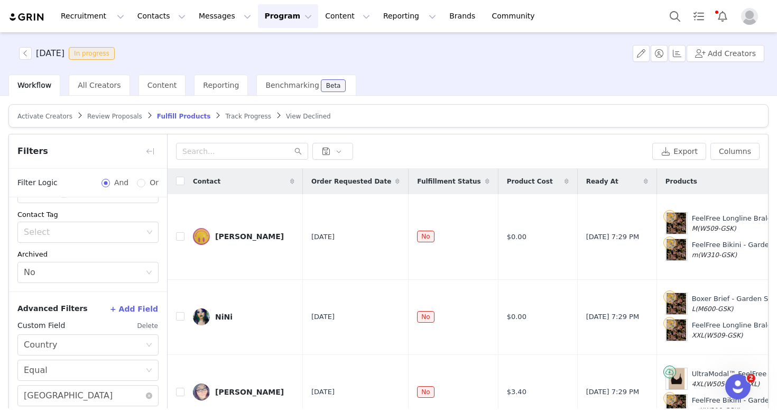
scroll to position [198, 0]
click at [145, 151] on button "button" at bounding box center [150, 151] width 17 height 17
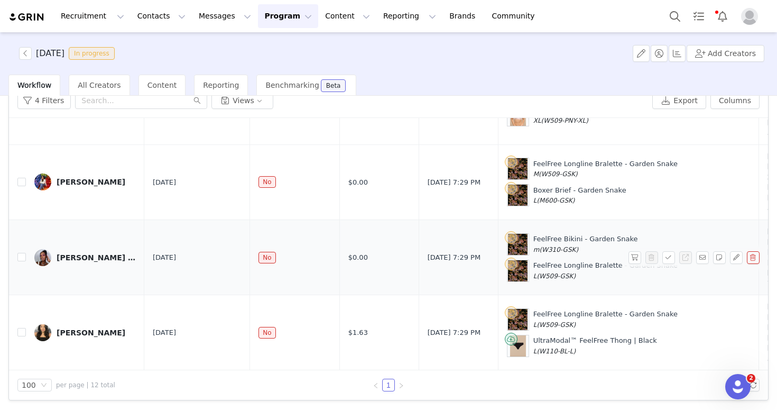
scroll to position [0, 0]
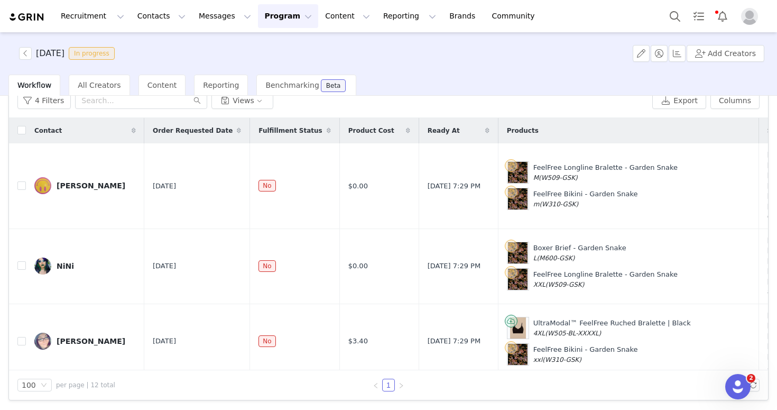
click at [13, 126] on th at bounding box center [17, 130] width 17 height 25
click at [25, 132] on input "checkbox" at bounding box center [21, 130] width 8 height 8
checkbox input "true"
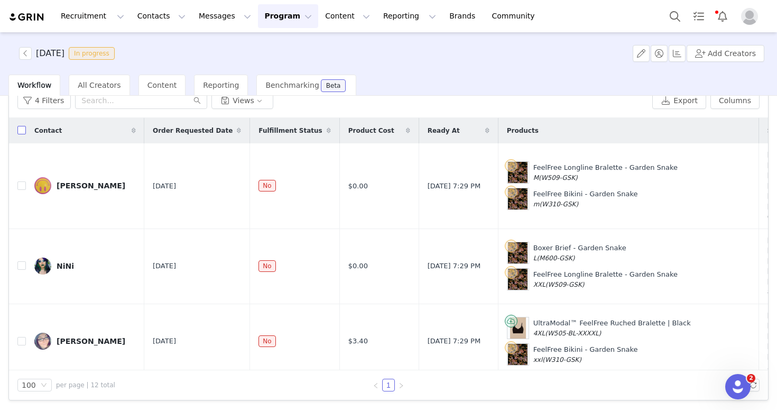
checkbox input "true"
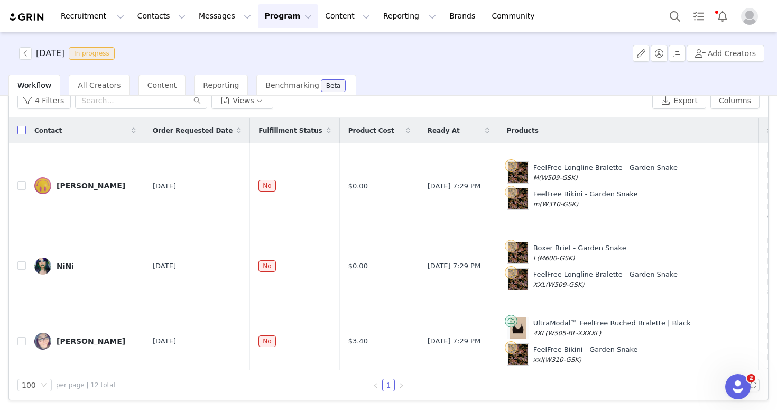
checkbox input "true"
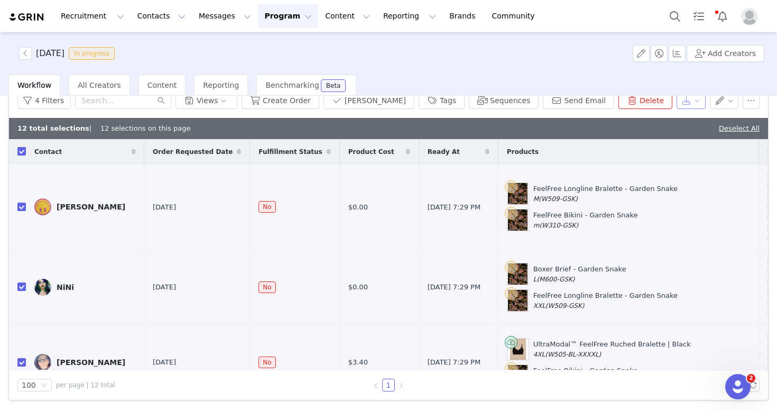
click at [682, 103] on button "button" at bounding box center [690, 100] width 29 height 17
click at [648, 117] on div "Export" at bounding box center [645, 121] width 105 height 12
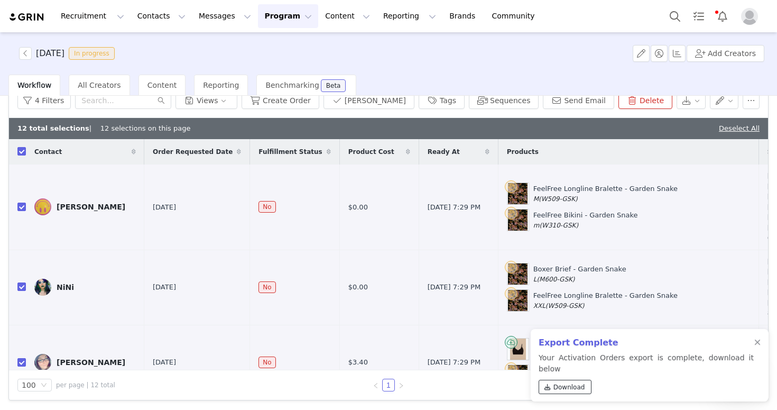
click at [578, 387] on span "Download" at bounding box center [569, 387] width 32 height 10
click at [723, 126] on link "Deselect All" at bounding box center [739, 128] width 41 height 8
checkbox input "false"
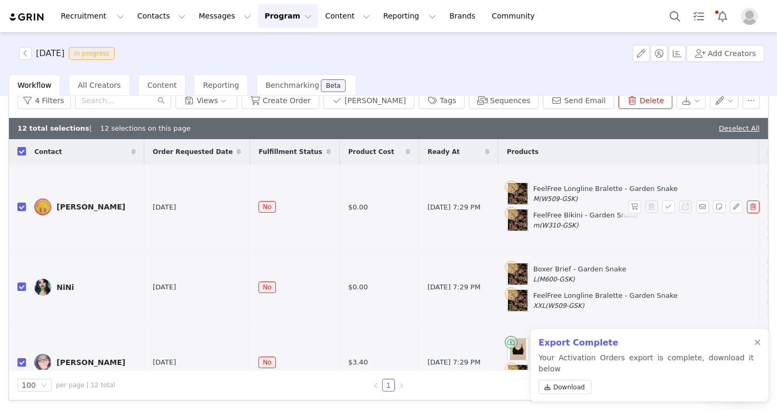
checkbox input "false"
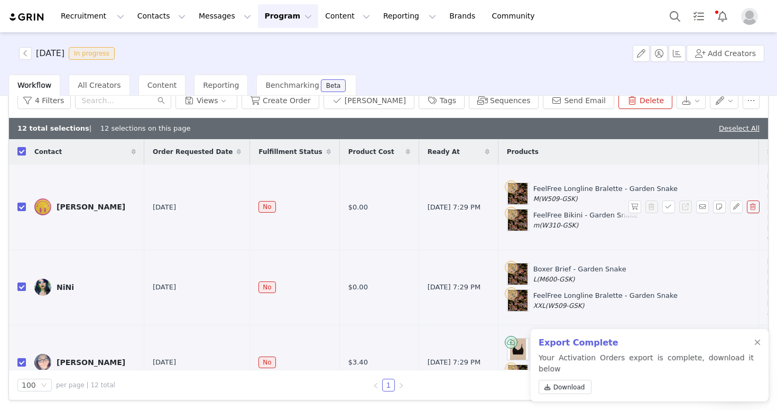
checkbox input "false"
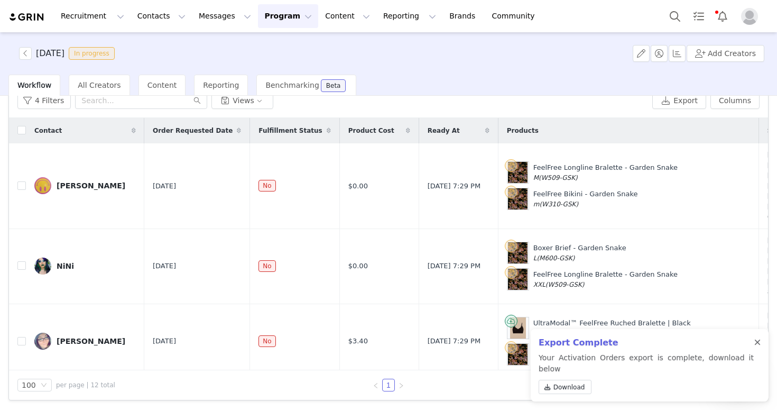
click at [755, 347] on div at bounding box center [757, 342] width 6 height 8
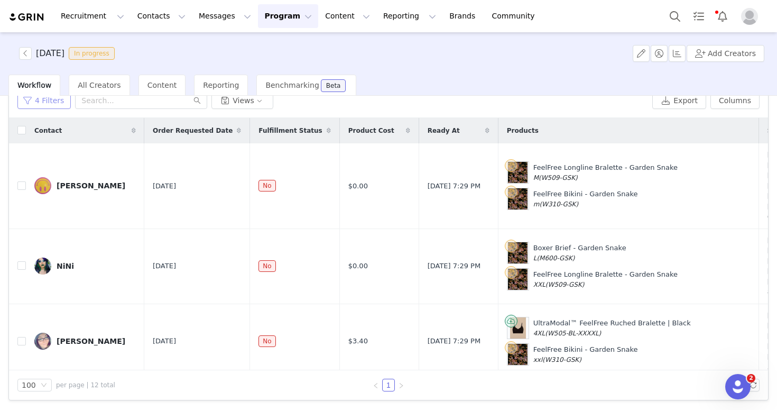
click at [54, 104] on button "4 Filters" at bounding box center [43, 100] width 53 height 17
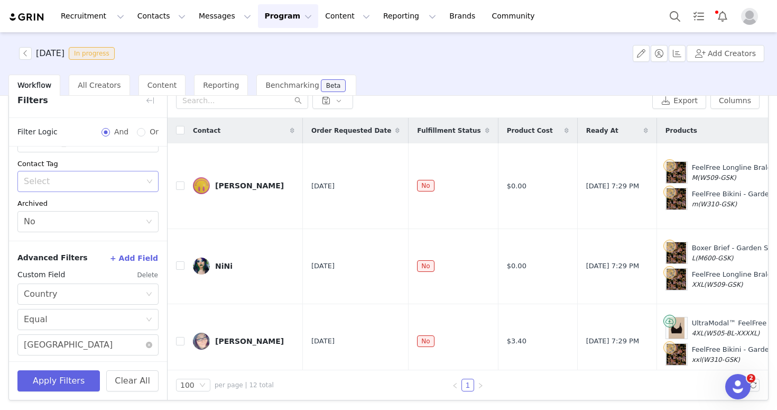
scroll to position [194, 0]
click at [54, 187] on div "Select" at bounding box center [83, 183] width 119 height 11
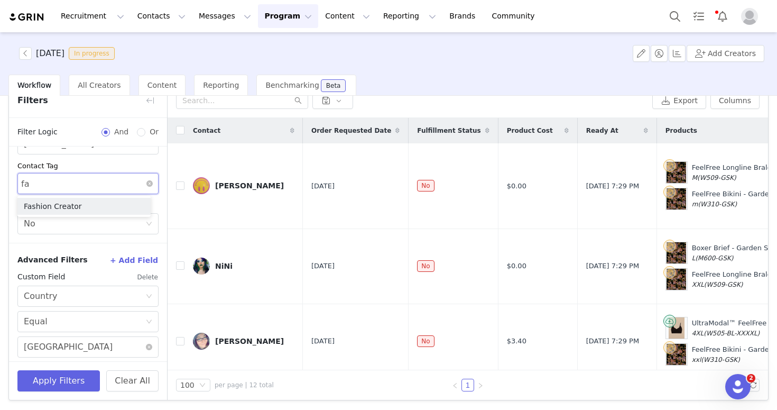
type input "fas"
click at [85, 203] on li "Fashion Creator" at bounding box center [83, 206] width 133 height 17
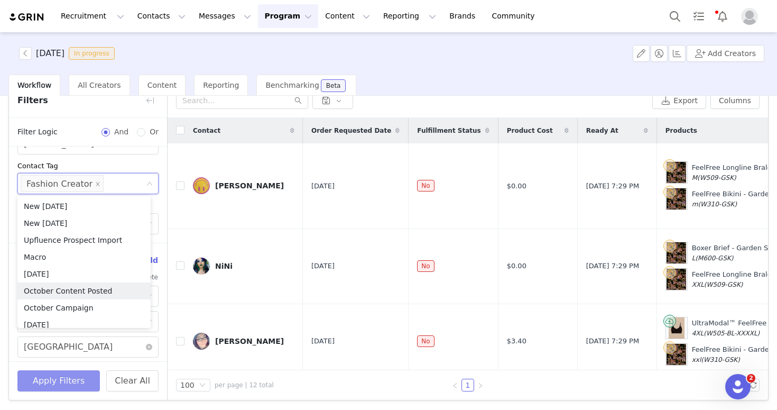
scroll to position [5, 0]
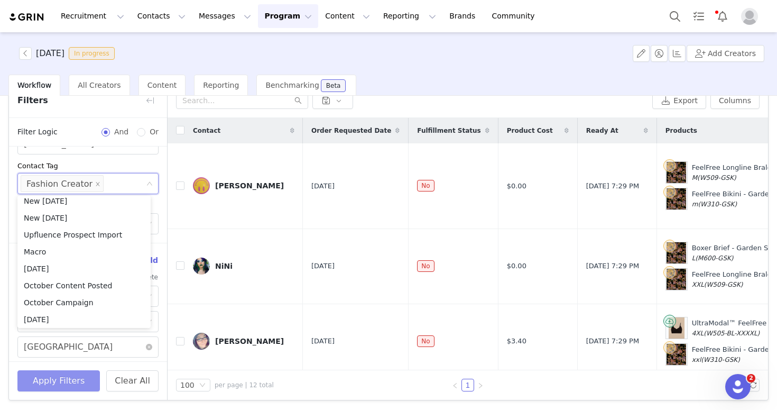
click at [64, 380] on button "Apply Filters" at bounding box center [58, 380] width 82 height 21
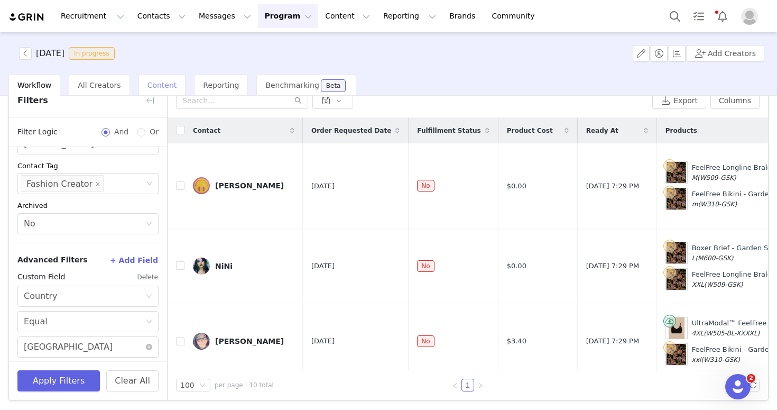
click at [148, 95] on div "Content" at bounding box center [162, 85] width 48 height 21
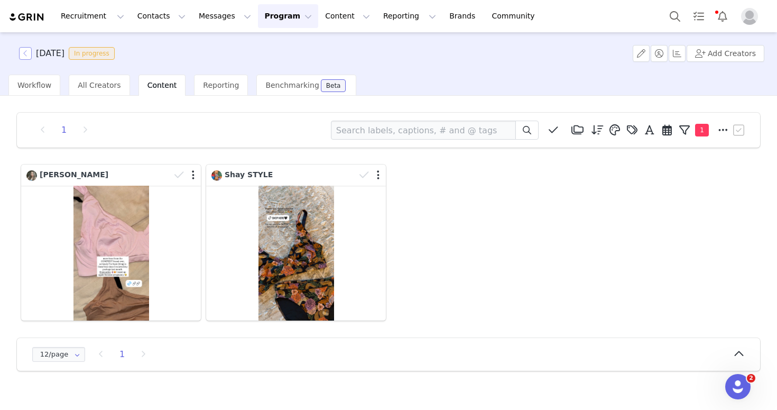
click at [26, 58] on button "button" at bounding box center [25, 53] width 13 height 13
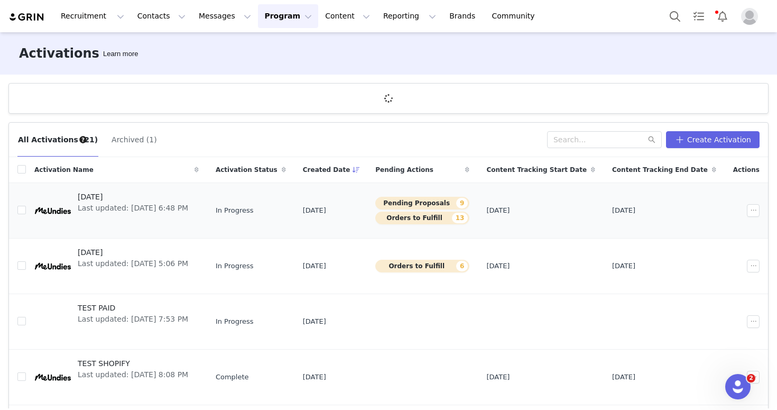
click at [58, 212] on div at bounding box center [52, 210] width 37 height 37
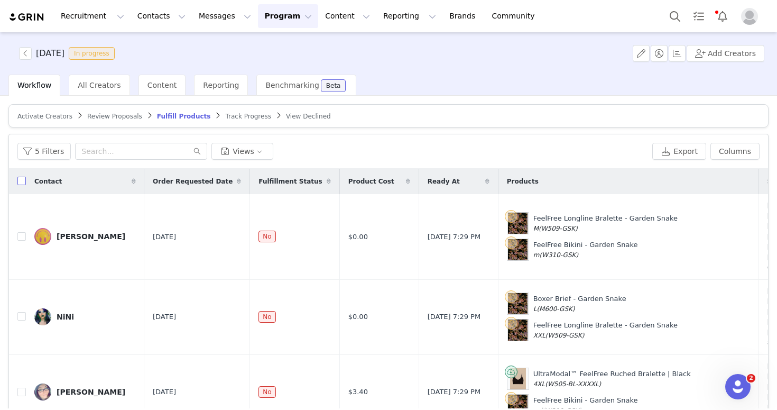
click at [20, 182] on input "checkbox" at bounding box center [21, 180] width 8 height 8
checkbox input "true"
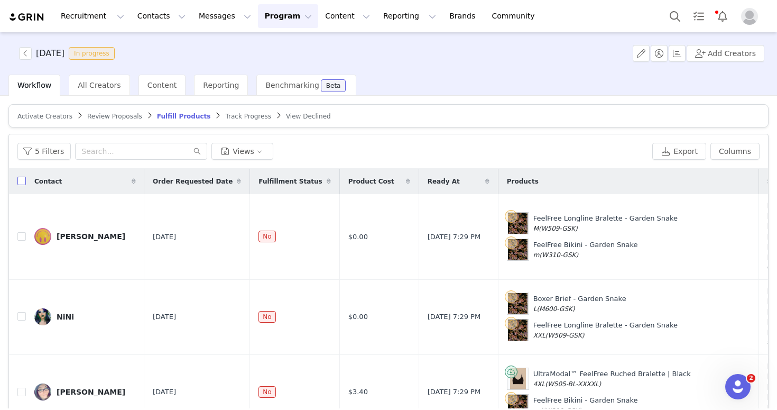
checkbox input "true"
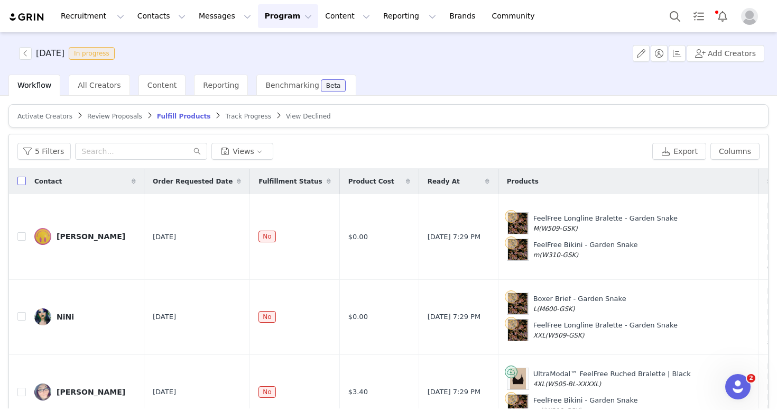
checkbox input "true"
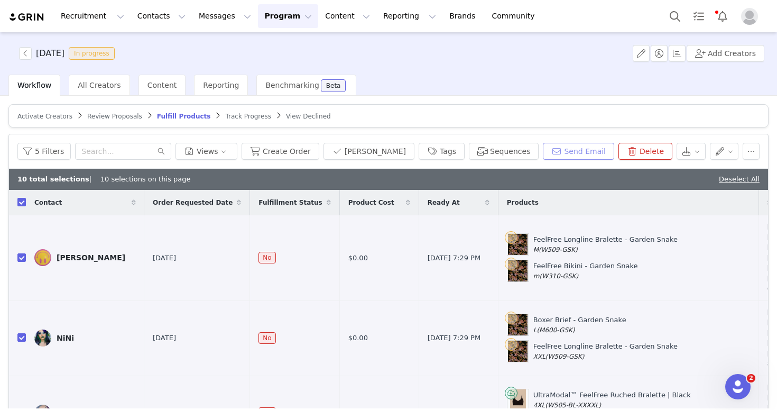
click at [582, 154] on button "Send Email" at bounding box center [578, 151] width 71 height 17
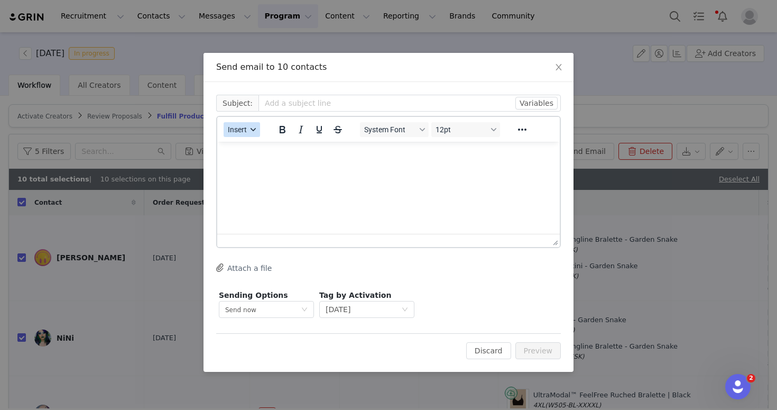
click at [244, 130] on span "Insert" at bounding box center [237, 129] width 19 height 8
click at [261, 150] on div "Insert Template" at bounding box center [280, 148] width 95 height 13
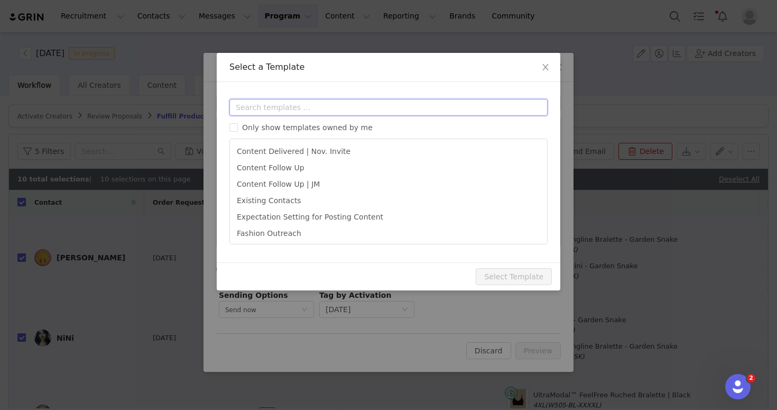
click at [262, 109] on input "text" at bounding box center [388, 107] width 318 height 17
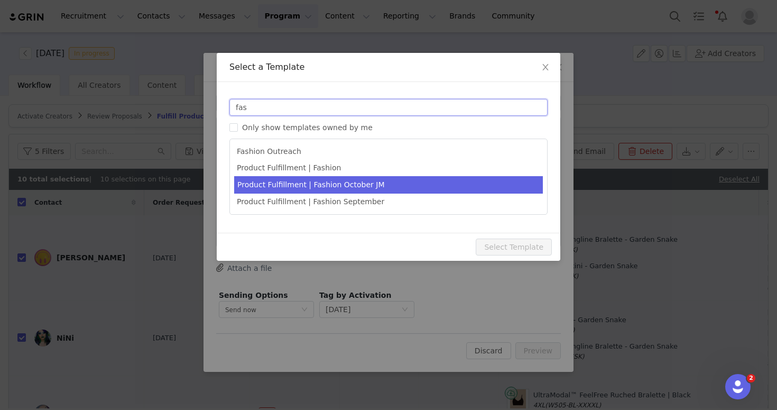
type input "fas"
click at [368, 182] on li "Product Fulfillment | Fashion October JM" at bounding box center [388, 184] width 309 height 17
type input "Something Special from MeUndies is on the Way! 🎁"
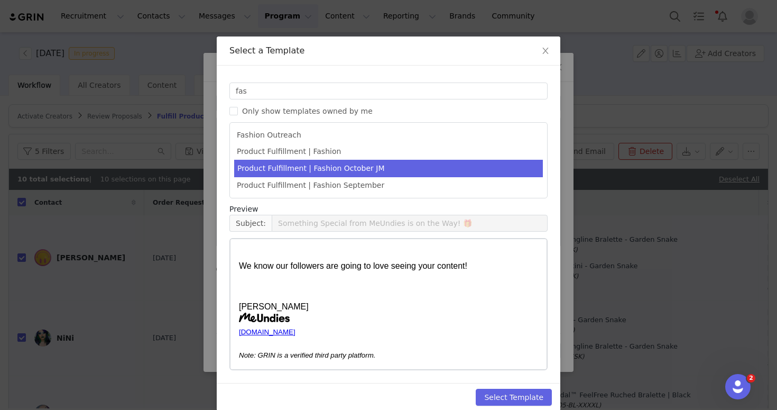
scroll to position [30, 0]
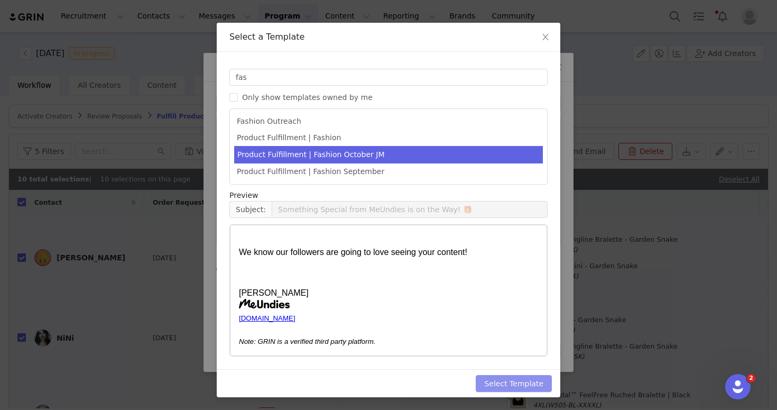
click at [528, 382] on button "Select Template" at bounding box center [514, 383] width 76 height 17
type input "Something Special from MeUndies is on the Way! 🎁"
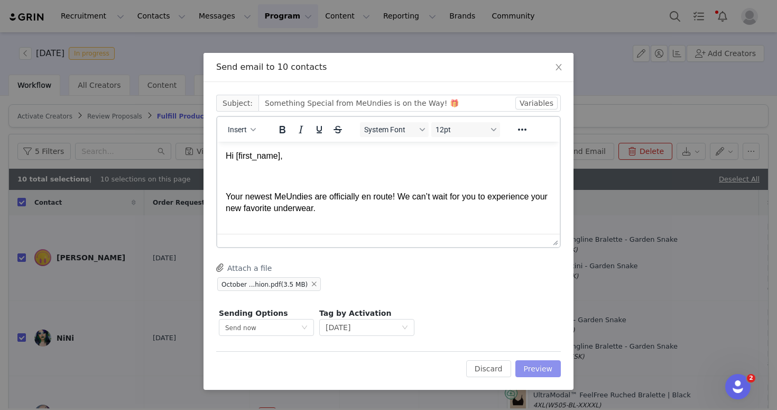
scroll to position [0, 0]
click at [535, 367] on button "Preview" at bounding box center [538, 368] width 46 height 17
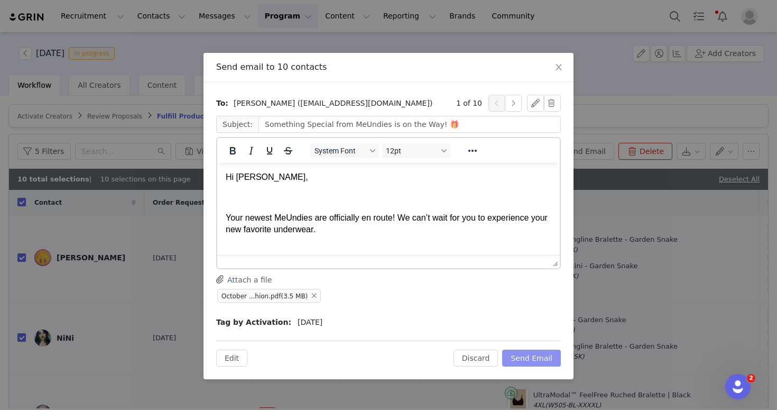
click at [542, 359] on button "Send Email" at bounding box center [531, 357] width 59 height 17
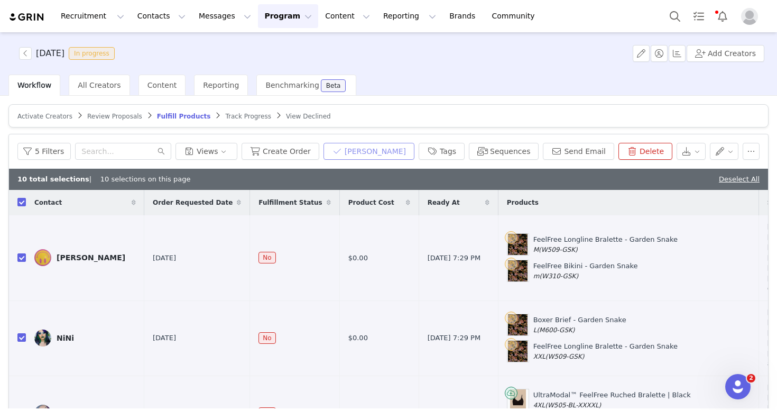
click at [370, 151] on button "Mark Fulfilled" at bounding box center [368, 151] width 91 height 17
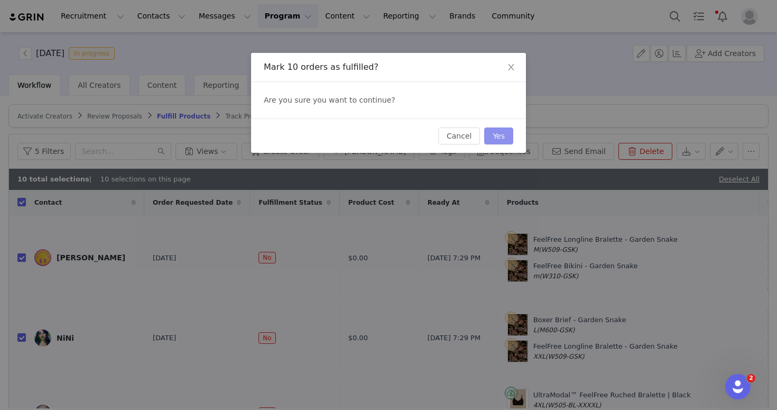
click at [492, 140] on button "Yes" at bounding box center [498, 135] width 29 height 17
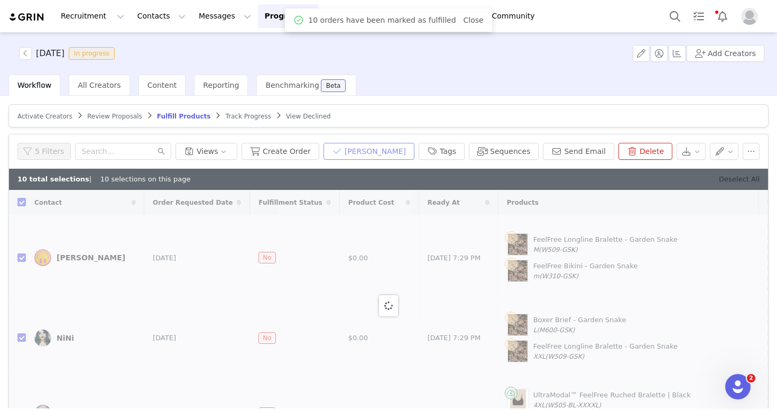
checkbox input "false"
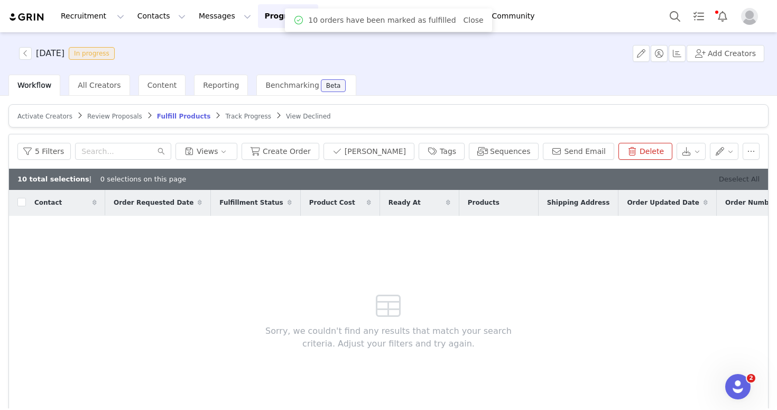
click at [743, 179] on link "Deselect All" at bounding box center [739, 179] width 41 height 8
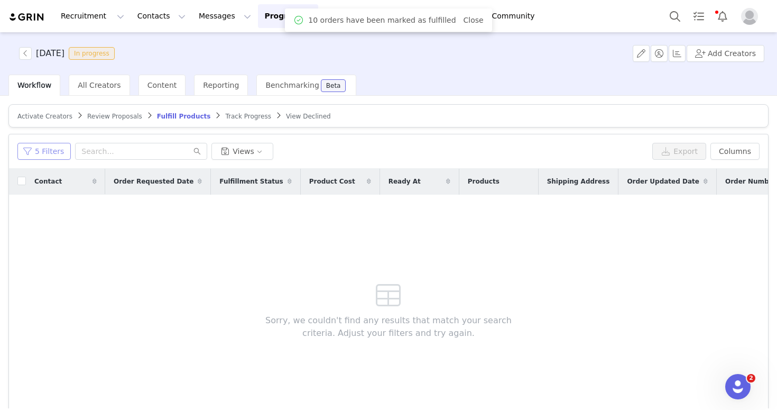
click at [41, 155] on button "5 Filters" at bounding box center [43, 151] width 53 height 17
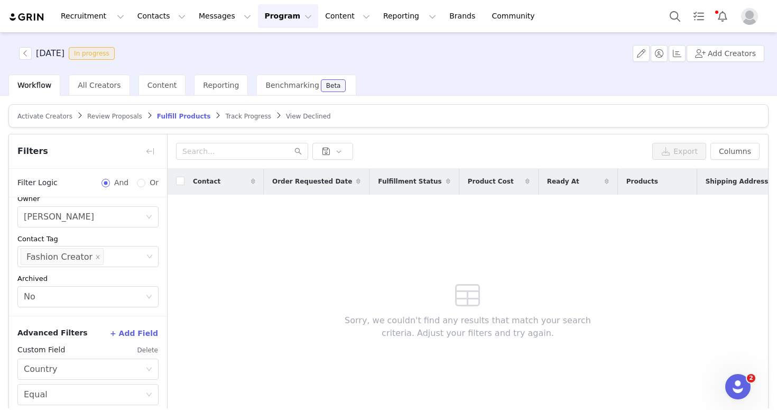
scroll to position [198, 0]
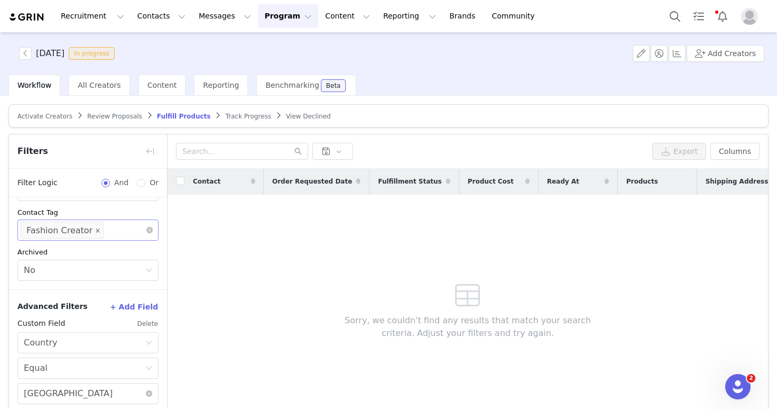
click at [95, 228] on icon "icon: close" at bounding box center [97, 230] width 5 height 5
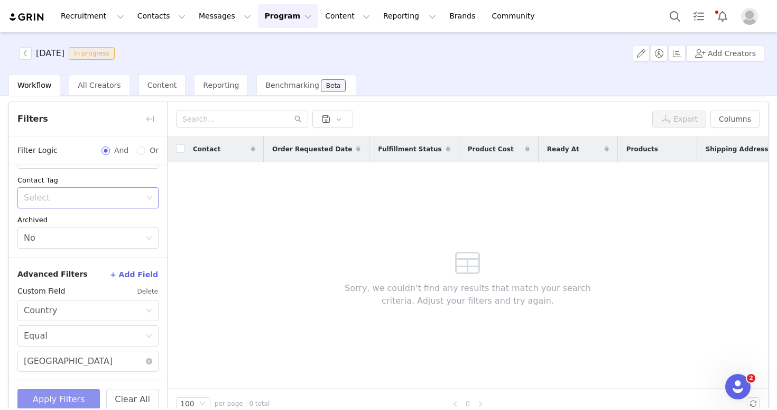
scroll to position [51, 0]
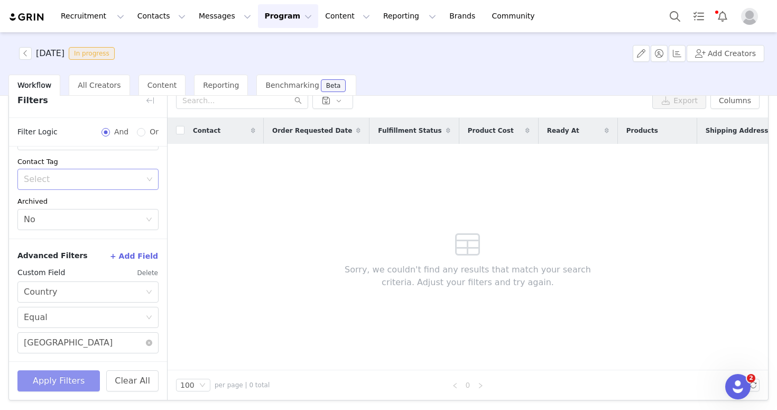
click at [75, 385] on button "Apply Filters" at bounding box center [58, 380] width 82 height 21
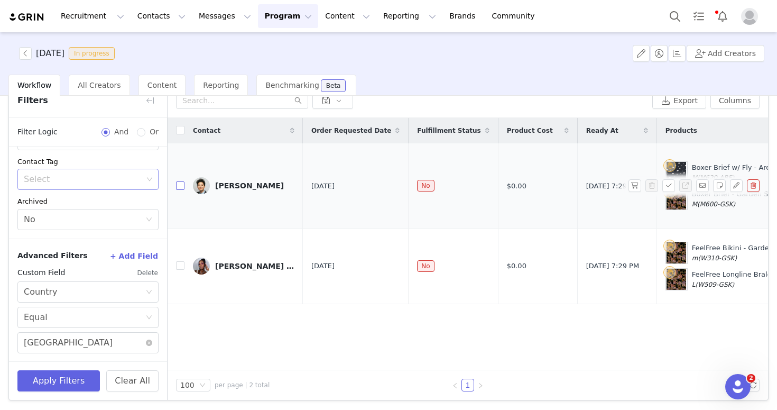
click at [183, 181] on input "checkbox" at bounding box center [180, 185] width 8 height 8
checkbox input "true"
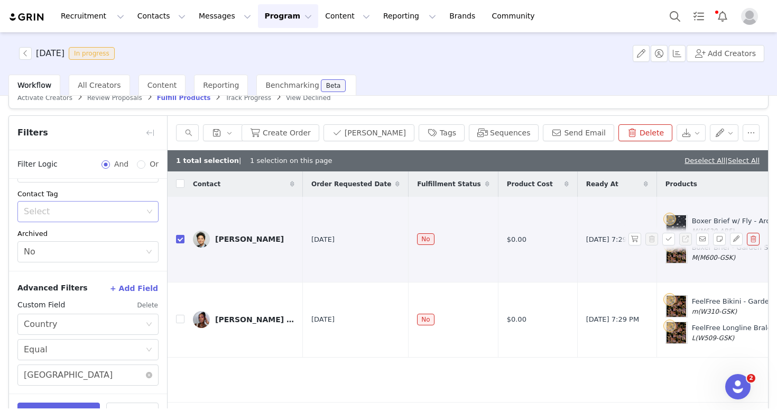
scroll to position [0, 0]
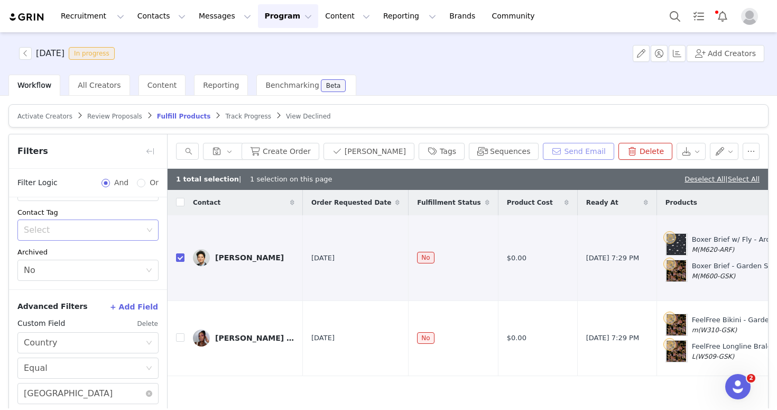
click at [573, 146] on button "Send Email" at bounding box center [578, 151] width 71 height 17
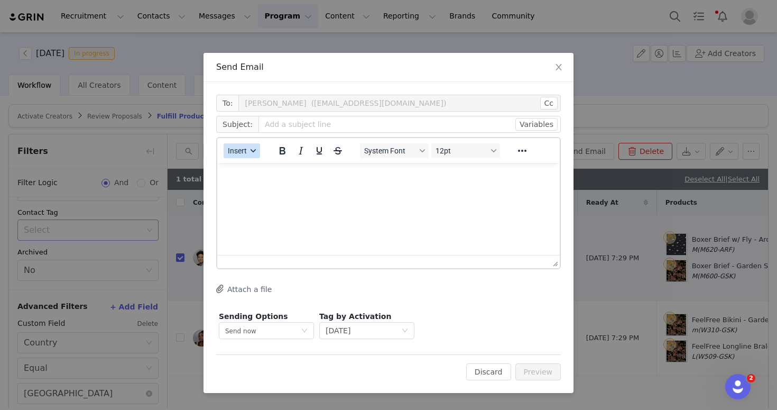
click at [259, 152] on button "Insert" at bounding box center [242, 150] width 36 height 15
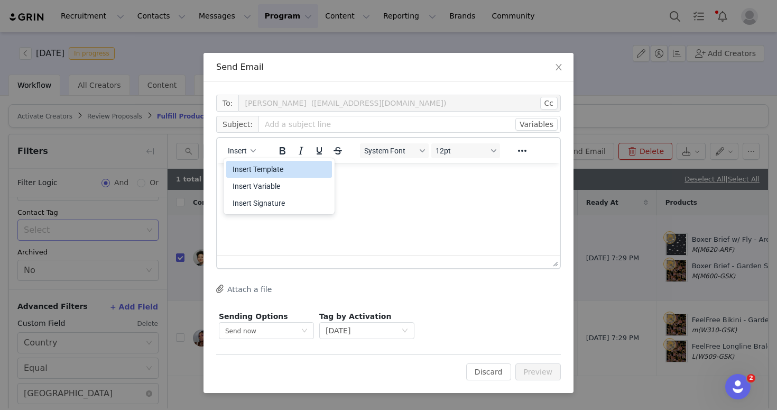
click at [269, 171] on div "Insert Template" at bounding box center [280, 169] width 95 height 13
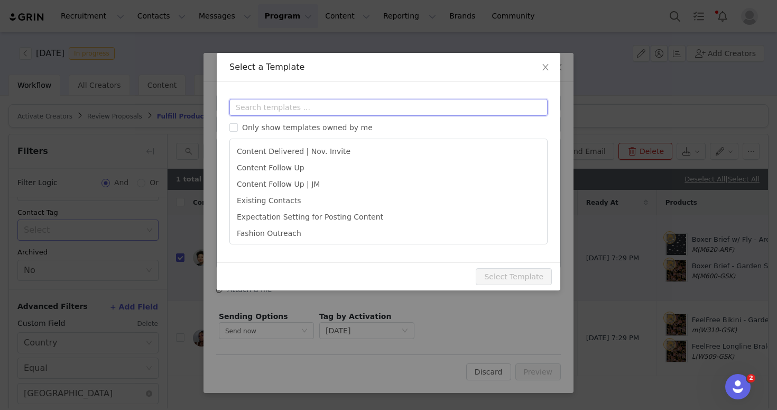
click at [276, 101] on input "text" at bounding box center [388, 107] width 318 height 17
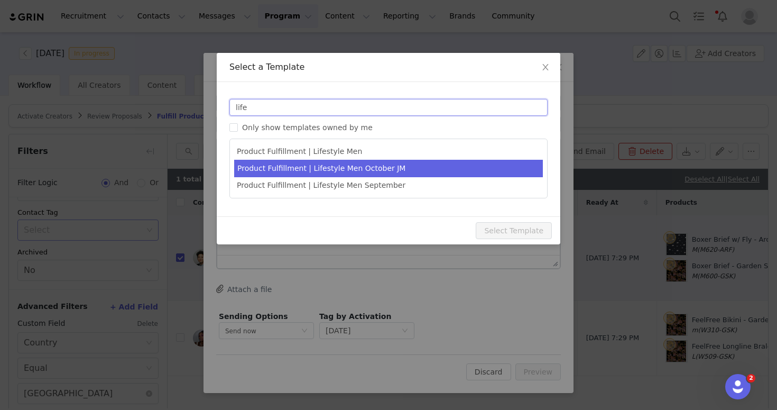
type input "life"
type input "Something Special from MeUndies is On The Way! 🎁"
click at [388, 164] on li "Product Fulfillment | Lifestyle Men October JM" at bounding box center [388, 168] width 309 height 17
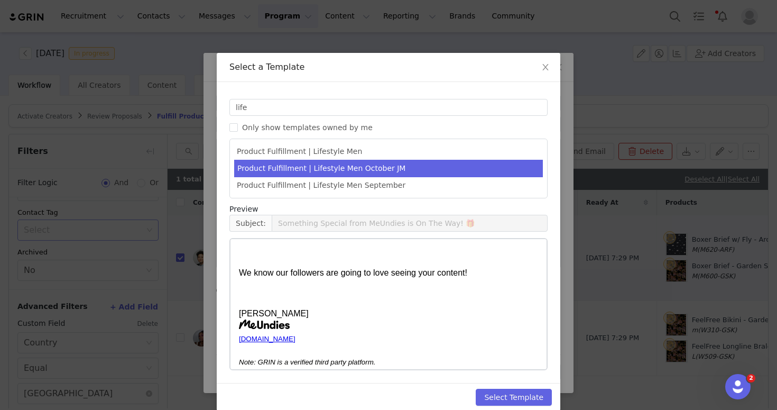
scroll to position [217, 0]
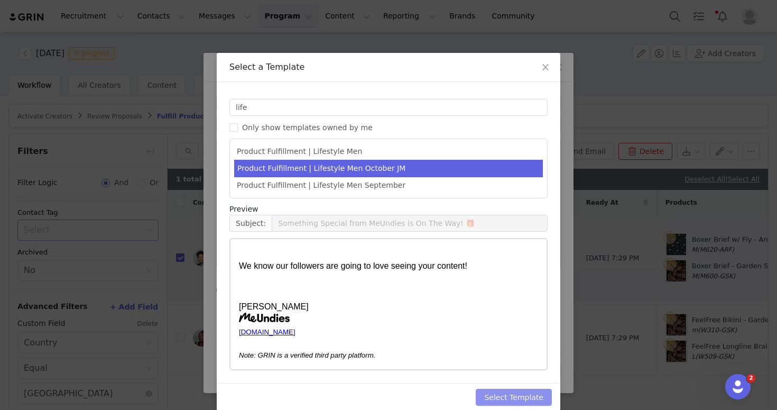
click at [519, 398] on button "Select Template" at bounding box center [514, 396] width 76 height 17
type input "Something Special from MeUndies is On The Way! 🎁"
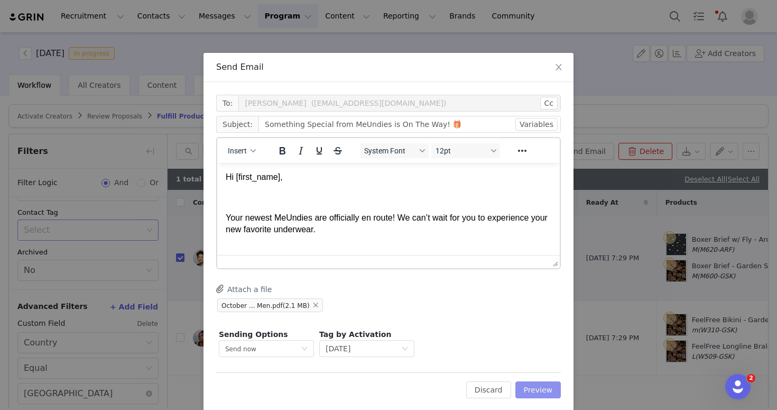
scroll to position [0, 0]
click at [528, 389] on button "Preview" at bounding box center [538, 389] width 46 height 17
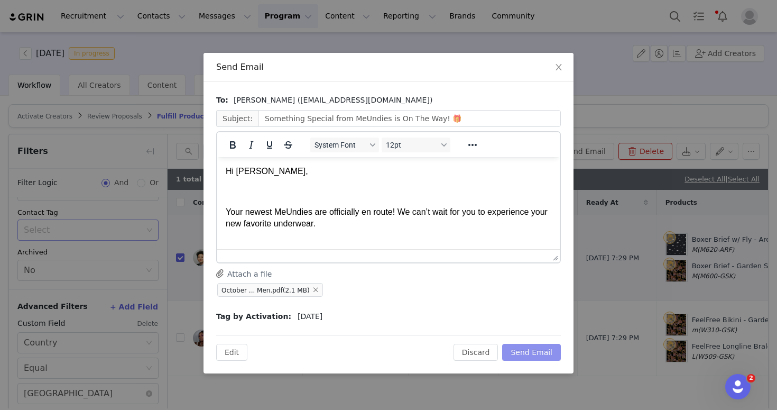
click at [543, 345] on button "Send Email" at bounding box center [531, 351] width 59 height 17
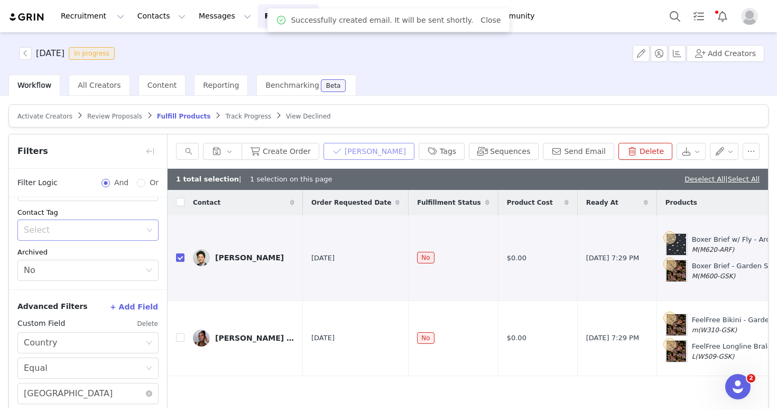
click at [379, 145] on button "Mark Fulfilled" at bounding box center [368, 151] width 91 height 17
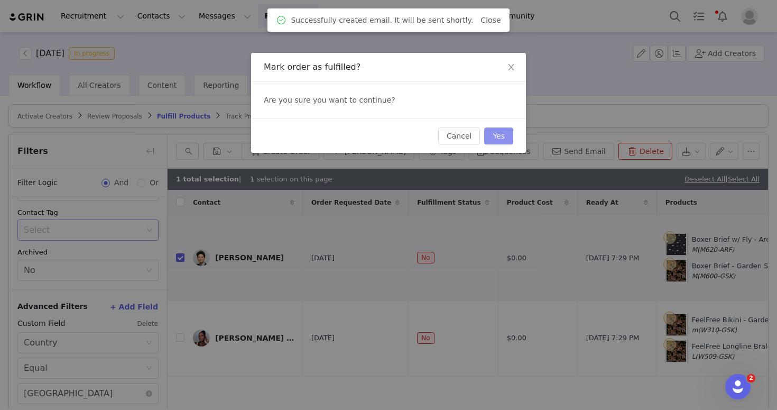
click at [495, 137] on button "Yes" at bounding box center [498, 135] width 29 height 17
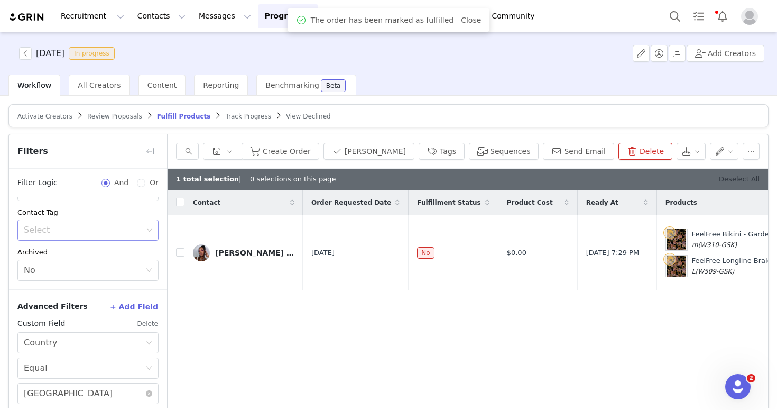
click at [732, 179] on link "Deselect All" at bounding box center [739, 179] width 41 height 8
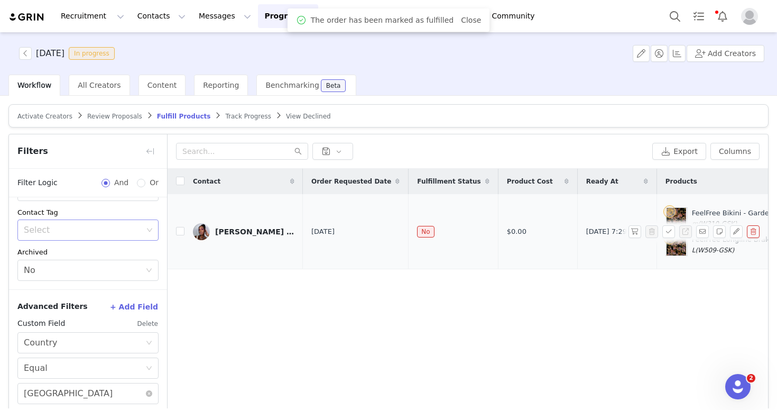
click at [196, 235] on img at bounding box center [201, 231] width 17 height 17
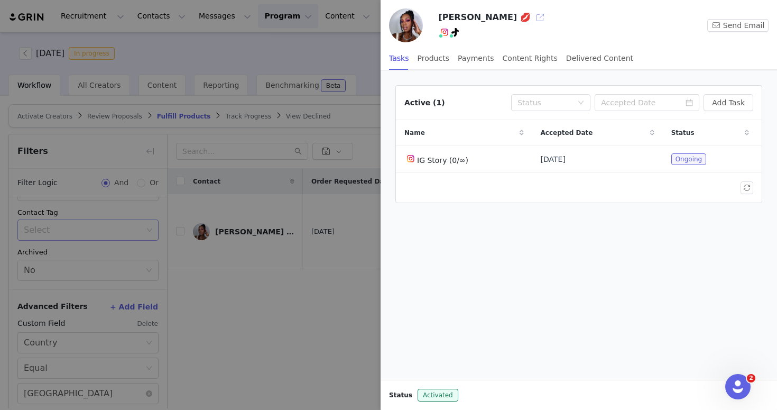
click at [532, 14] on button "button" at bounding box center [540, 17] width 17 height 17
click at [277, 263] on div at bounding box center [388, 205] width 777 height 410
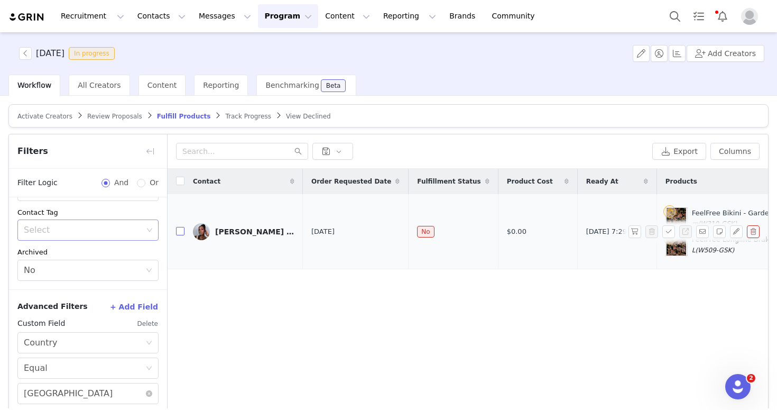
click at [176, 232] on input "checkbox" at bounding box center [180, 231] width 8 height 8
checkbox input "true"
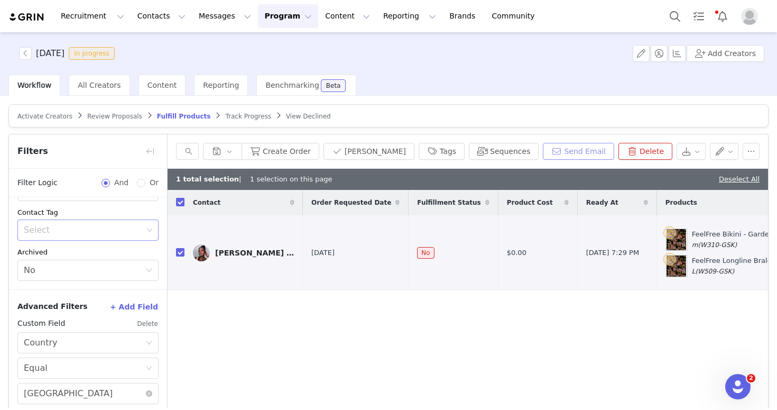
click at [574, 152] on button "Send Email" at bounding box center [578, 151] width 71 height 17
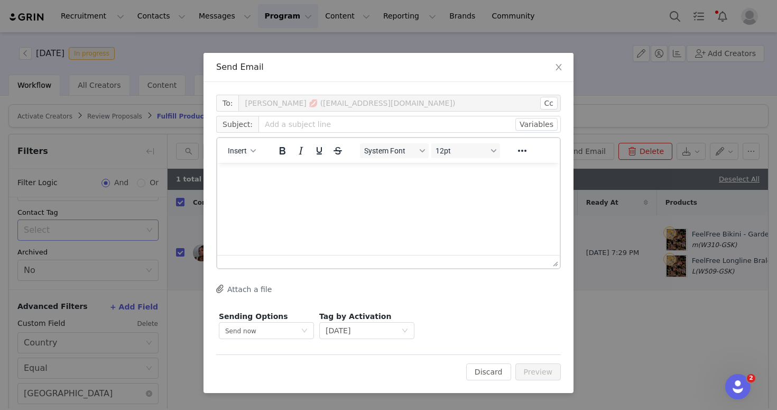
click at [256, 160] on div "Insert" at bounding box center [242, 150] width 50 height 21
click at [248, 147] on button "Insert" at bounding box center [242, 150] width 36 height 15
click at [274, 169] on div "Insert Template" at bounding box center [280, 169] width 95 height 13
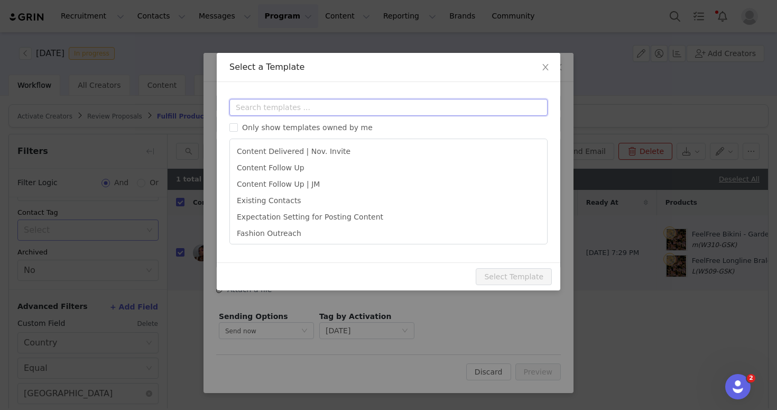
click at [283, 100] on input "text" at bounding box center [388, 107] width 318 height 17
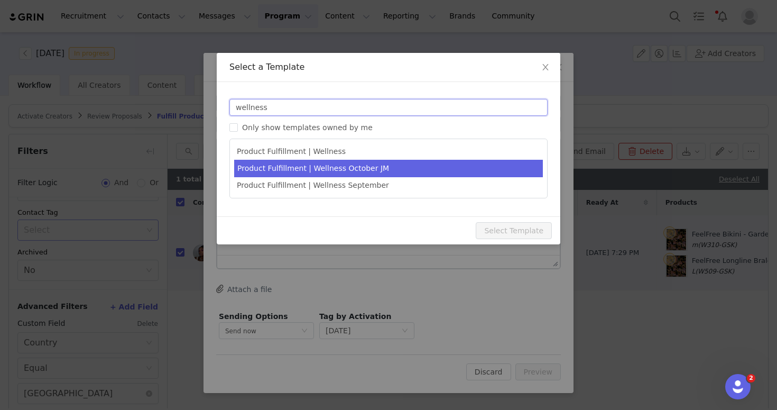
type input "wellness"
type input "Something Special from MeUndies is on the Way! 🎁"
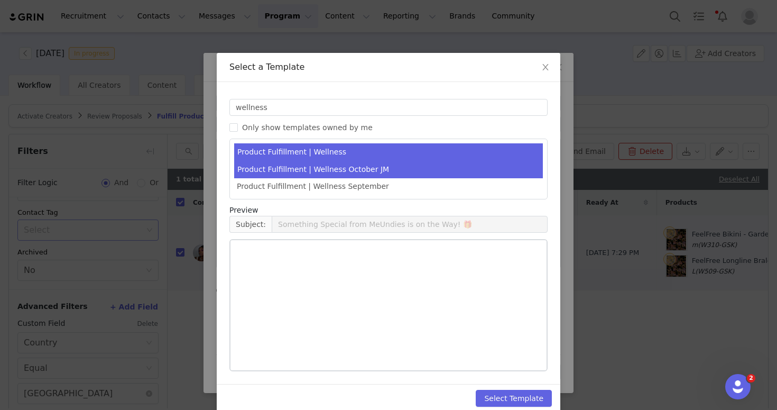
click at [328, 173] on li "Product Fulfillment | Wellness October JM" at bounding box center [388, 169] width 309 height 17
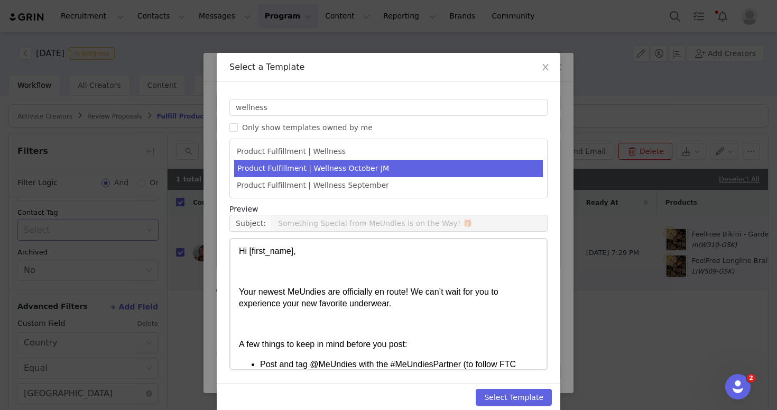
scroll to position [113, 0]
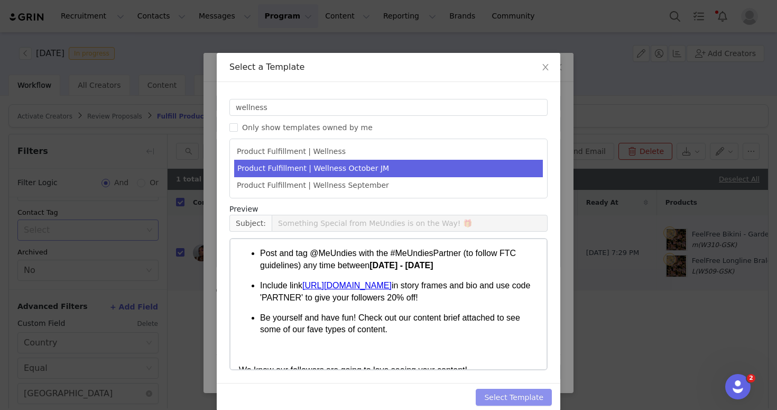
click at [537, 395] on button "Select Template" at bounding box center [514, 396] width 76 height 17
type input "Something Special from MeUndies is on the Way! 🎁"
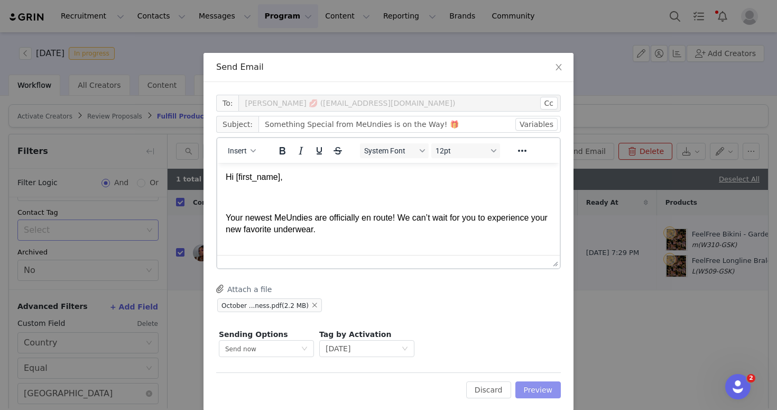
scroll to position [0, 0]
click at [536, 384] on button "Preview" at bounding box center [538, 389] width 46 height 17
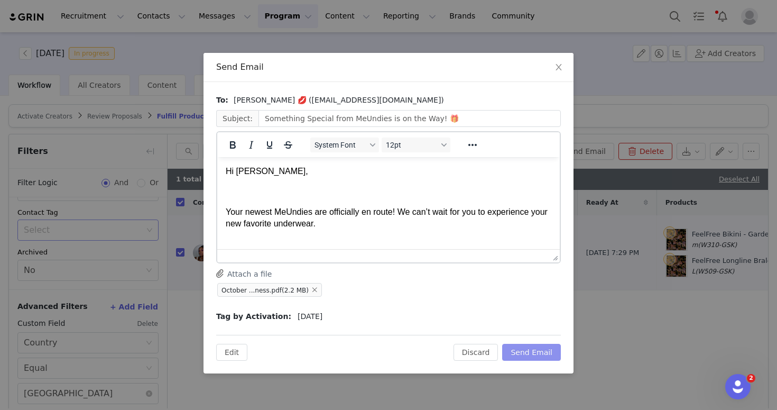
click at [547, 357] on button "Send Email" at bounding box center [531, 351] width 59 height 17
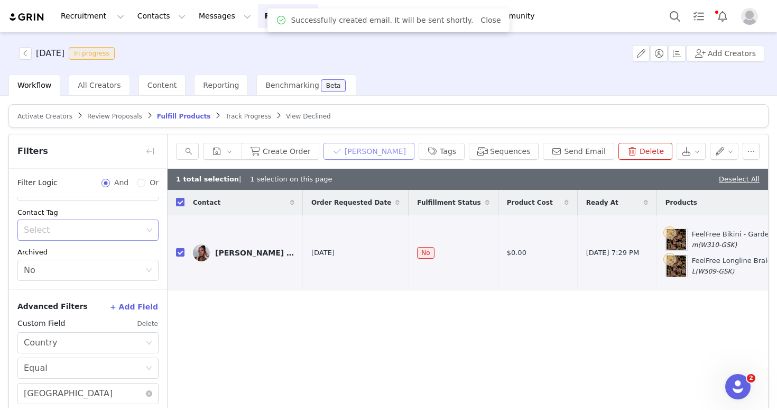
click at [380, 151] on button "Mark Fulfilled" at bounding box center [368, 151] width 91 height 17
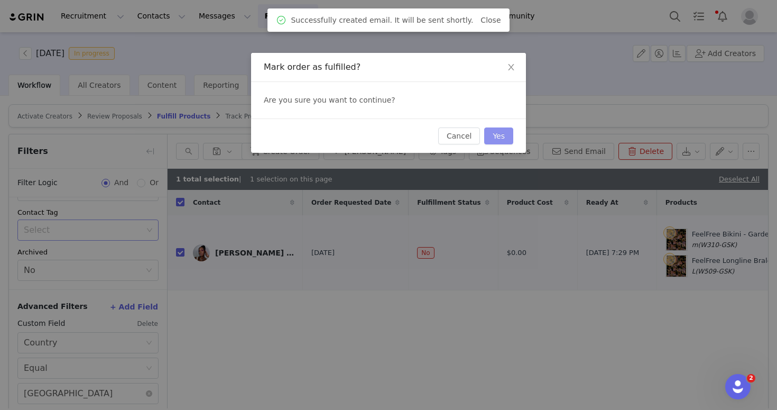
click at [503, 134] on button "Yes" at bounding box center [498, 135] width 29 height 17
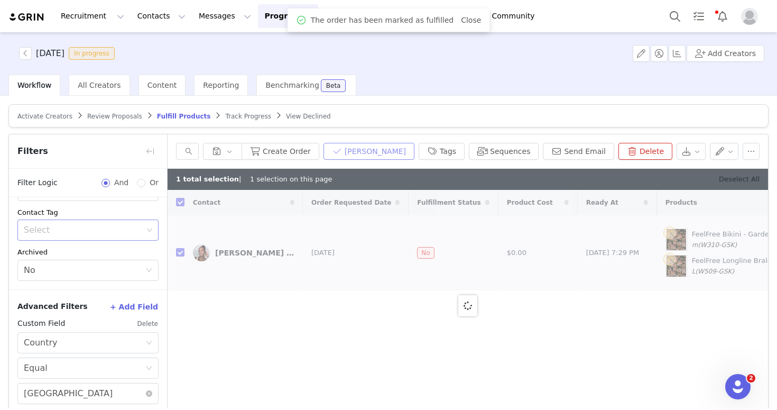
checkbox input "false"
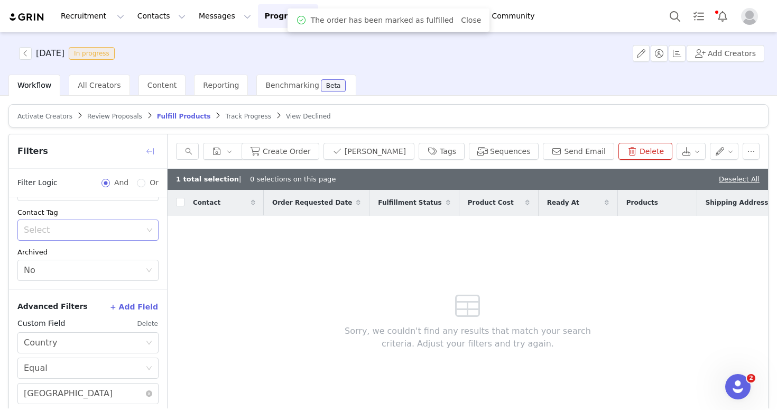
click at [138, 150] on div "Filters" at bounding box center [88, 151] width 158 height 34
click at [151, 150] on button "button" at bounding box center [150, 151] width 17 height 17
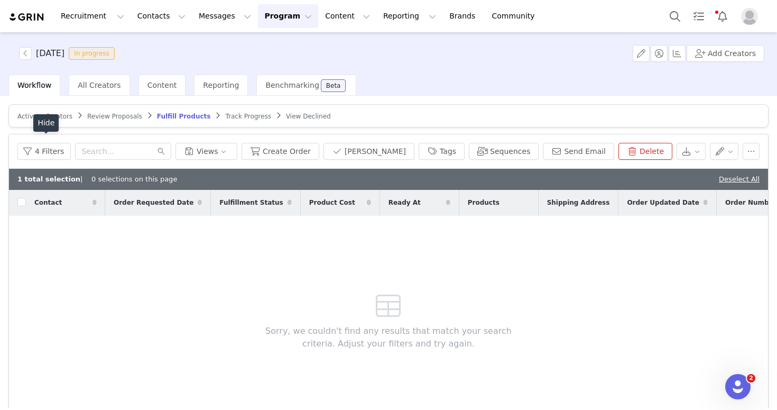
scroll to position [221, 0]
click at [203, 82] on span "Reporting" at bounding box center [221, 85] width 36 height 8
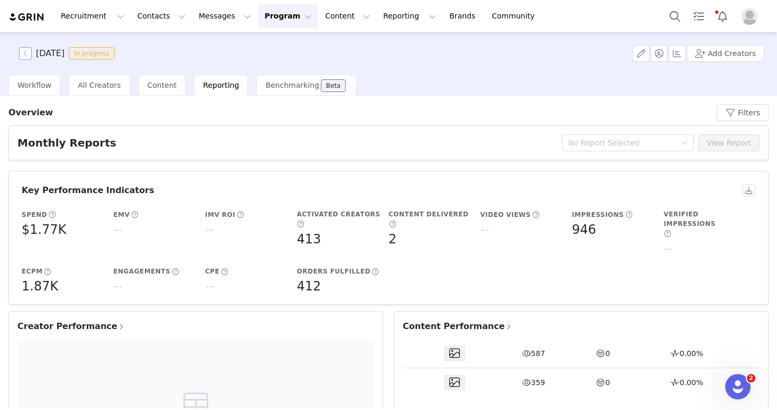
click at [27, 55] on button "button" at bounding box center [25, 53] width 13 height 13
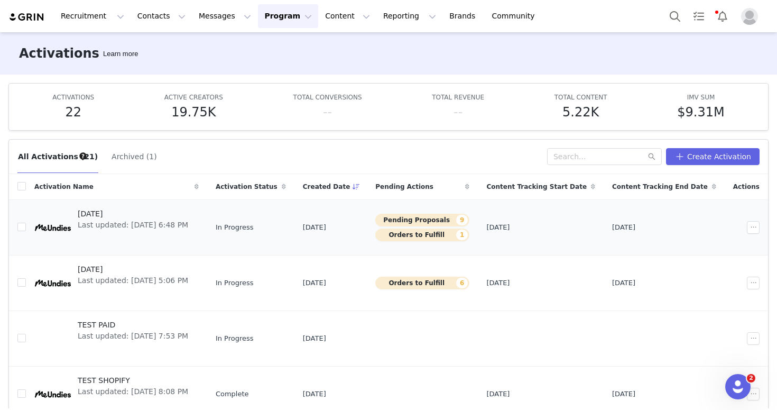
click at [43, 228] on div at bounding box center [52, 227] width 37 height 37
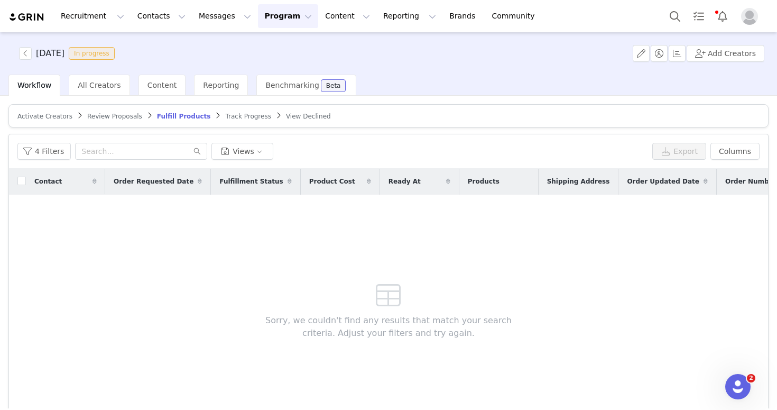
click at [47, 113] on span "Activate Creators" at bounding box center [44, 116] width 55 height 7
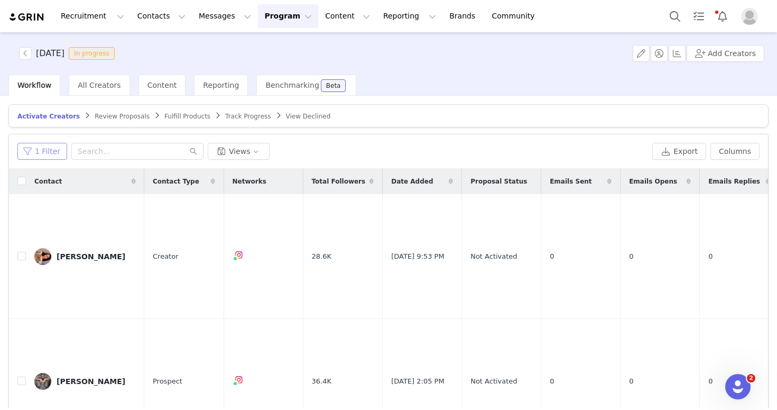
click at [33, 152] on button "1 Filter" at bounding box center [42, 151] width 50 height 17
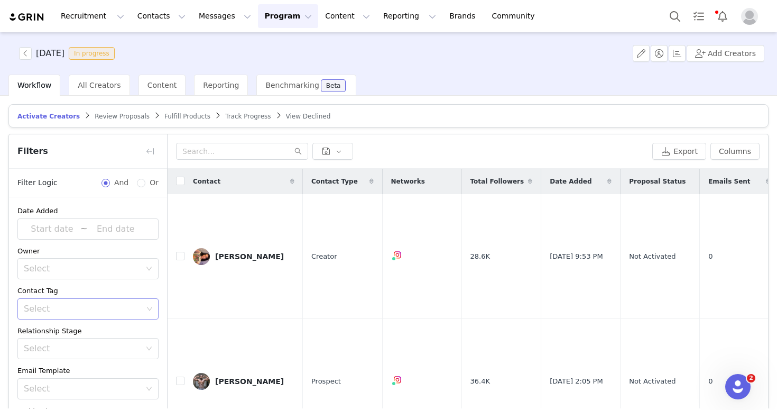
click at [83, 314] on div "Select" at bounding box center [84, 309] width 127 height 20
click at [80, 309] on div "Select" at bounding box center [83, 308] width 119 height 11
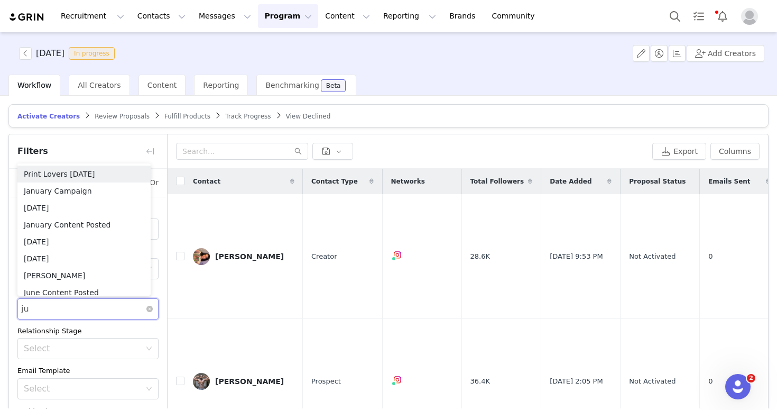
type input "jul"
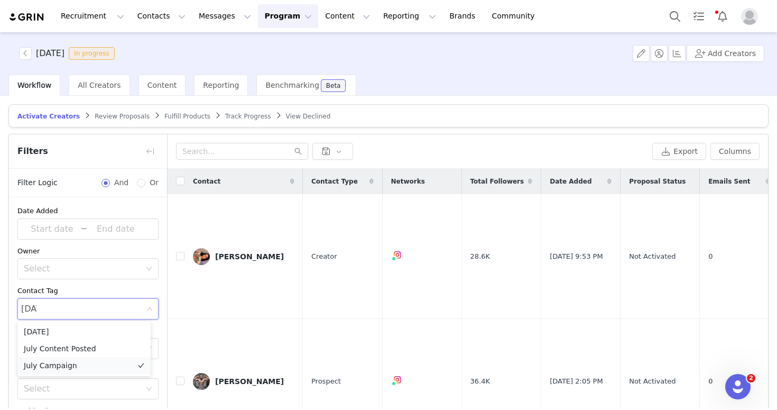
click at [93, 366] on li "July Campaign" at bounding box center [83, 365] width 133 height 17
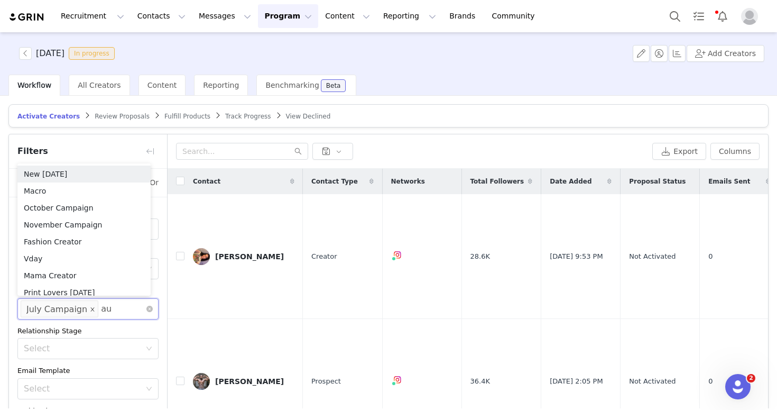
type input "aug"
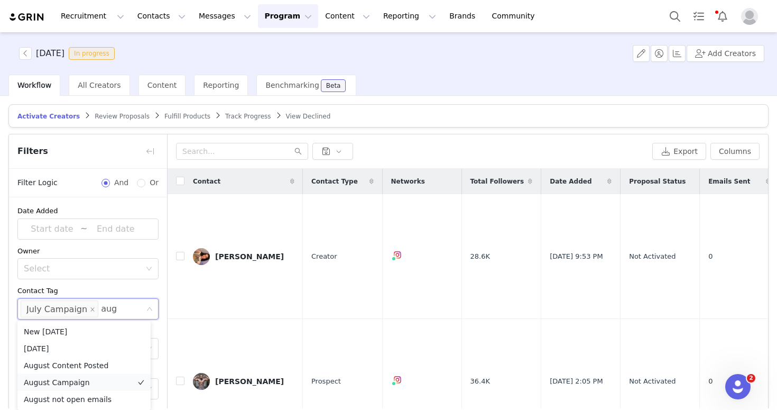
click at [98, 384] on li "August Campaign" at bounding box center [83, 382] width 133 height 17
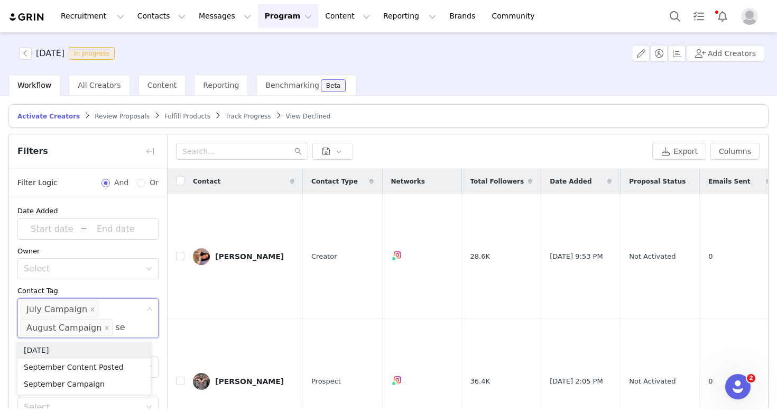
type input "sep"
click at [94, 379] on li "September Campaign" at bounding box center [83, 383] width 133 height 17
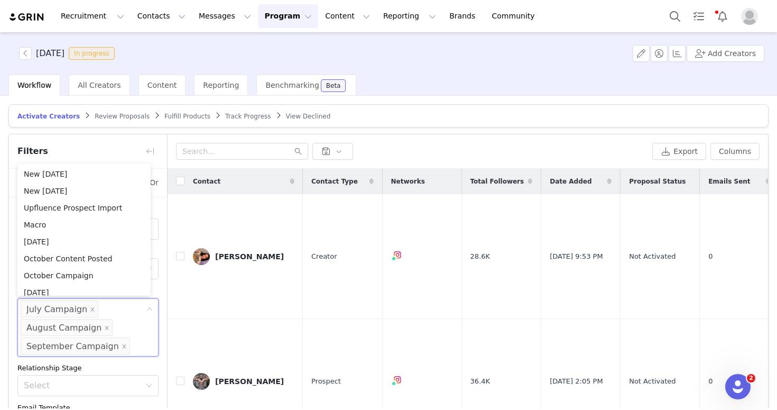
scroll to position [107, 0]
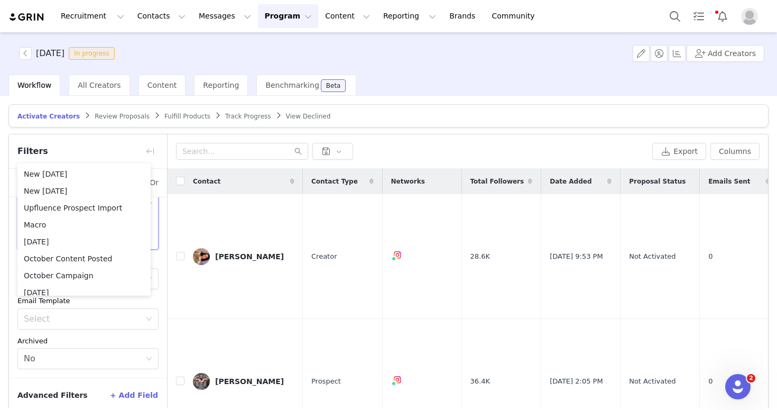
click at [111, 340] on div "Archived" at bounding box center [87, 341] width 141 height 11
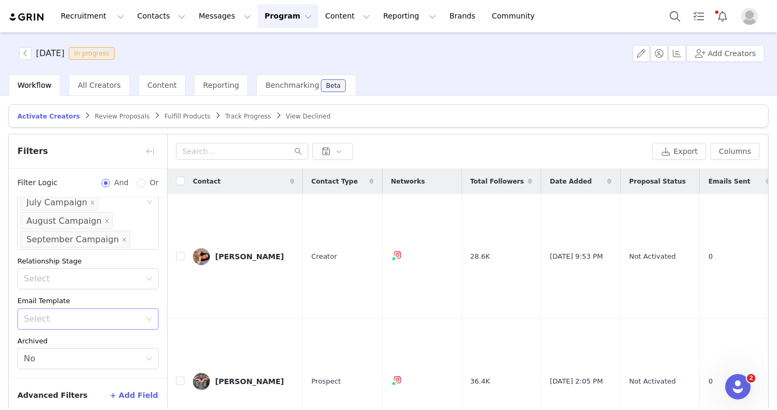
scroll to position [0, 0]
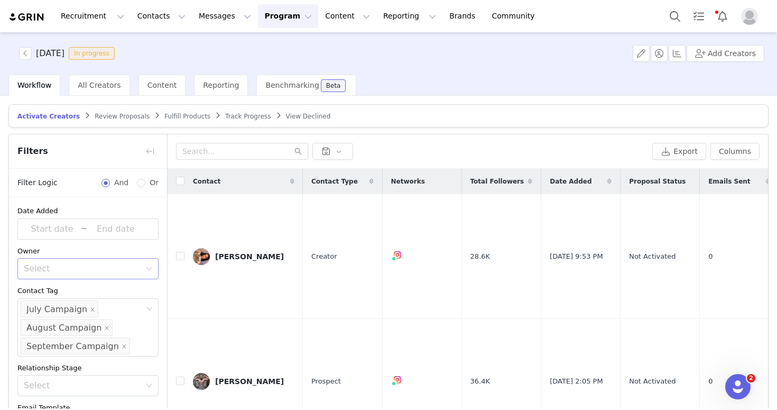
click at [58, 272] on div "Select" at bounding box center [82, 268] width 117 height 11
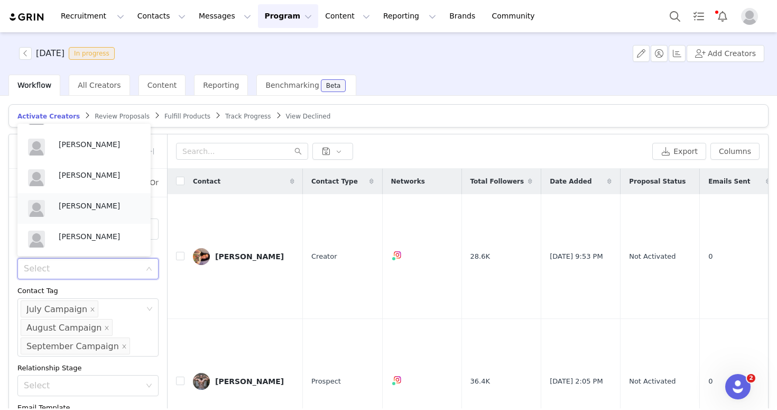
scroll to position [25, 0]
click at [85, 230] on p "[PERSON_NAME]" at bounding box center [99, 236] width 81 height 12
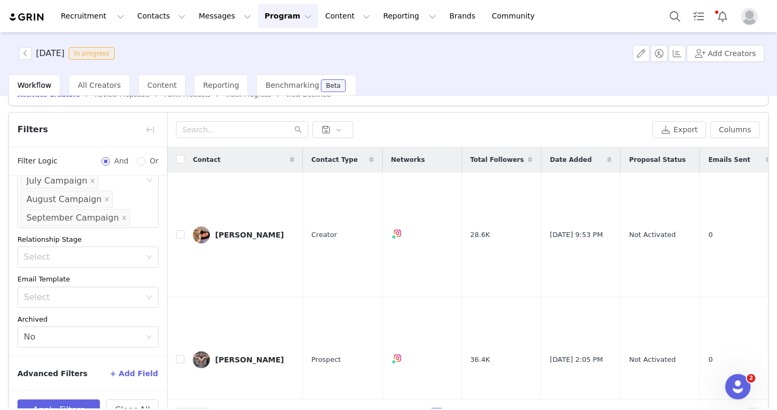
scroll to position [51, 0]
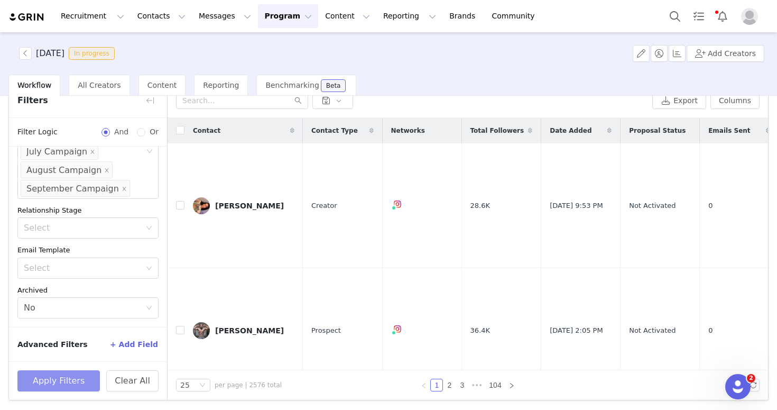
click at [65, 376] on button "Apply Filters" at bounding box center [58, 380] width 82 height 21
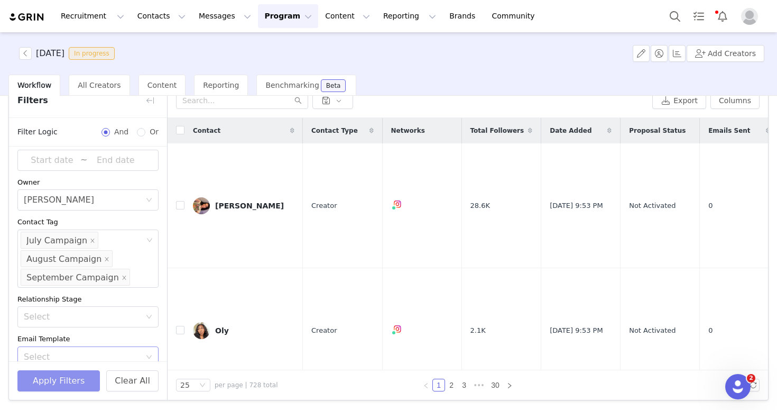
scroll to position [107, 0]
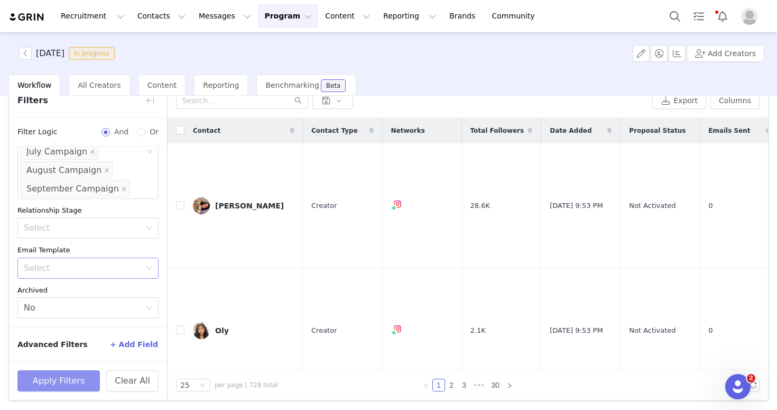
click at [100, 269] on div "Select" at bounding box center [82, 268] width 117 height 11
click at [101, 285] on div "Archived" at bounding box center [87, 290] width 141 height 11
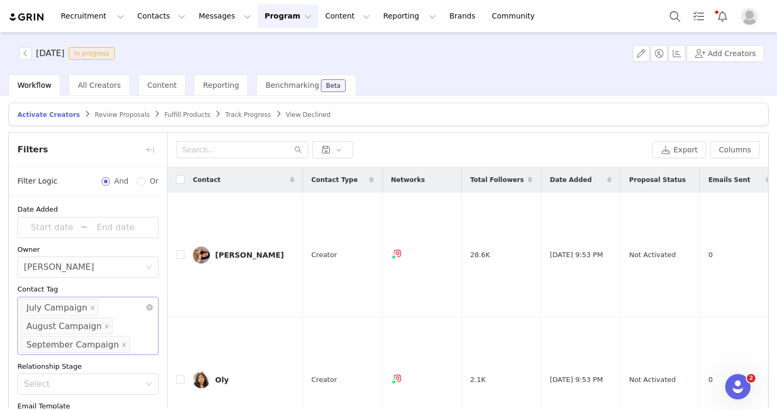
scroll to position [0, 0]
click at [143, 145] on button "button" at bounding box center [150, 151] width 17 height 17
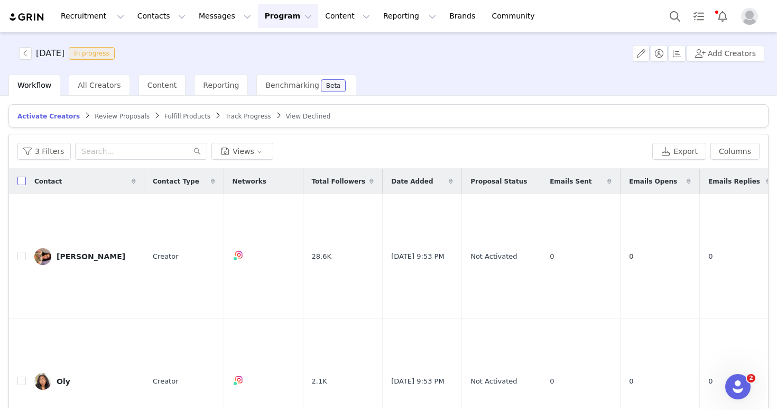
click at [20, 182] on input "checkbox" at bounding box center [21, 180] width 8 height 8
checkbox input "true"
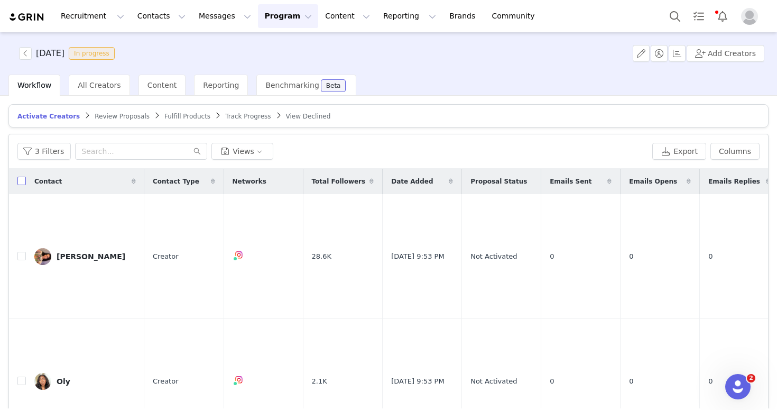
checkbox input "true"
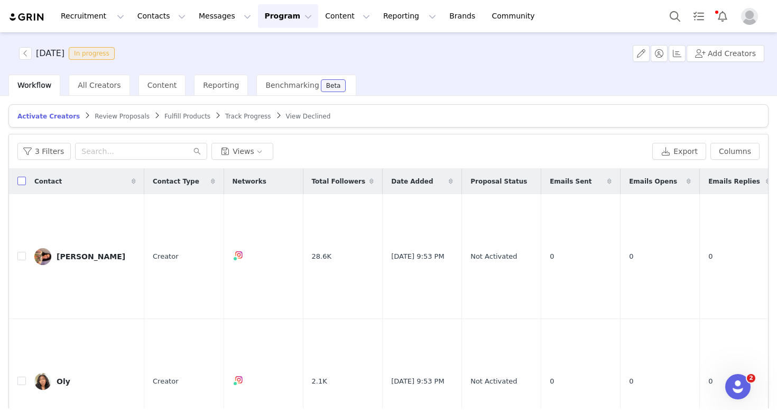
checkbox input "true"
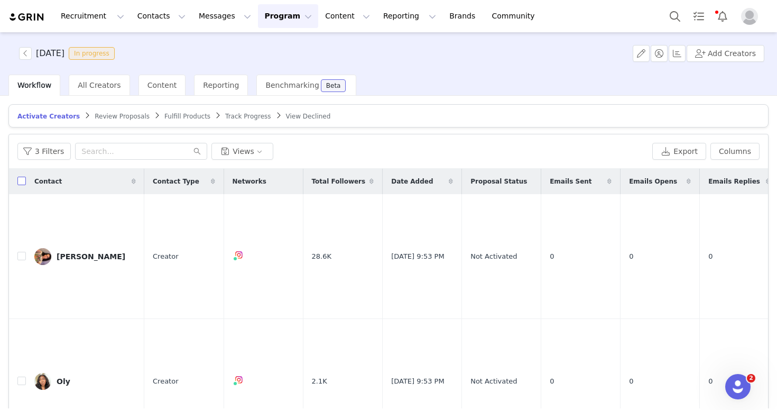
checkbox input "true"
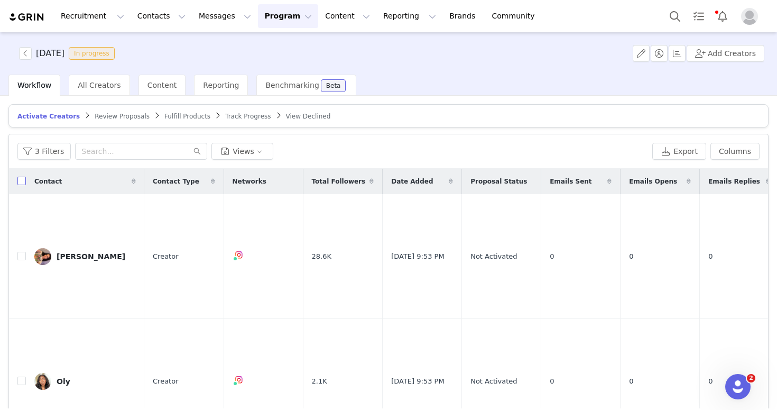
checkbox input "true"
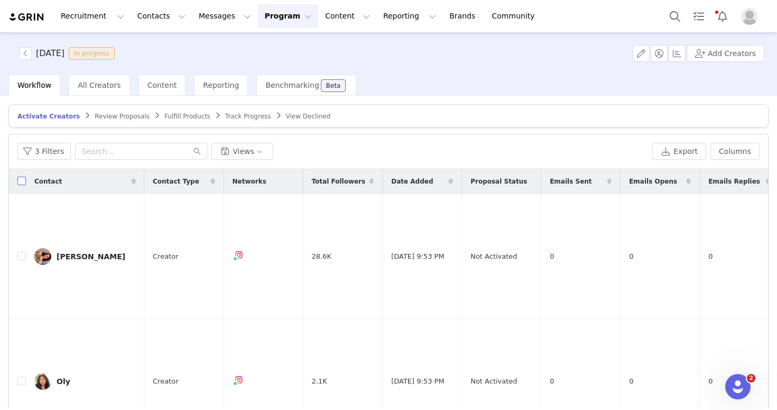
checkbox input "true"
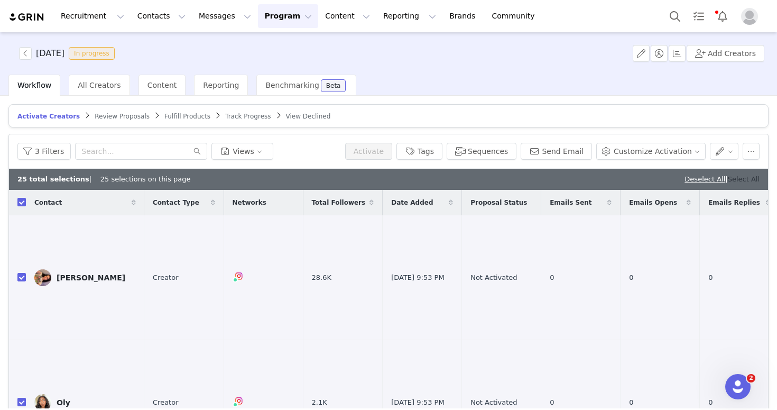
click at [745, 180] on link "Select All" at bounding box center [744, 179] width 32 height 8
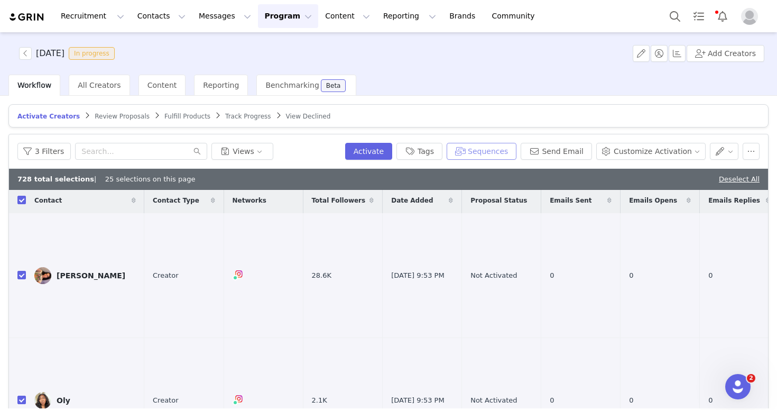
click at [491, 150] on button "Sequences" at bounding box center [482, 151] width 70 height 17
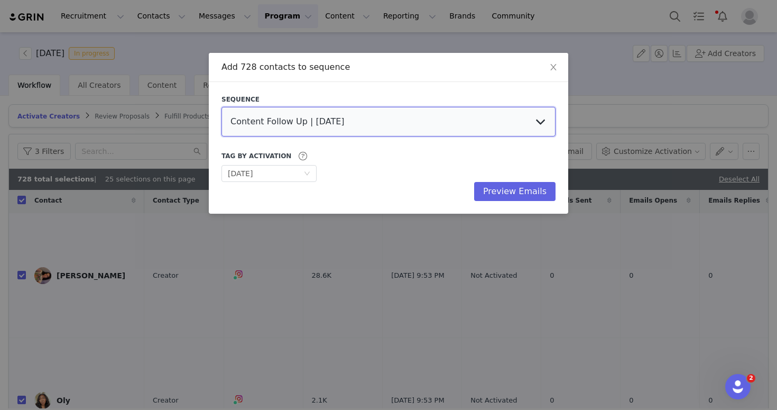
click at [278, 128] on select "Content Follow Up | September 1 Content Follow Up | September JM Existing Conta…" at bounding box center [388, 122] width 334 height 30
select select "0d5bbf55-d8cf-4a1d-9c52-30bd5d309ddf"
click at [221, 107] on select "Content Follow Up | September 1 Content Follow Up | September JM Existing Conta…" at bounding box center [388, 122] width 334 height 30
click at [544, 192] on button "Preview Emails" at bounding box center [514, 191] width 81 height 19
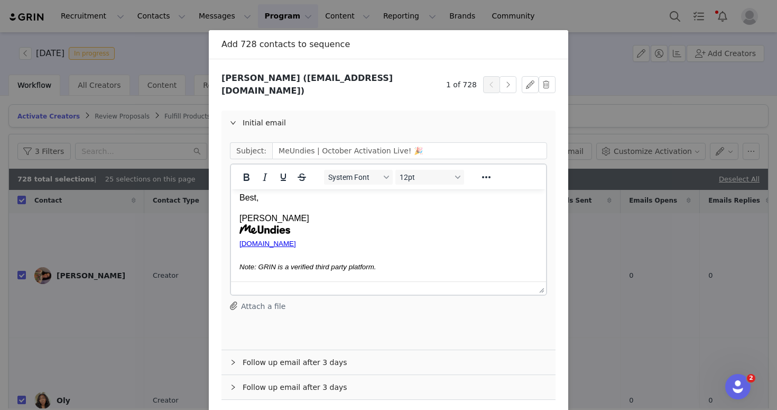
scroll to position [60, 0]
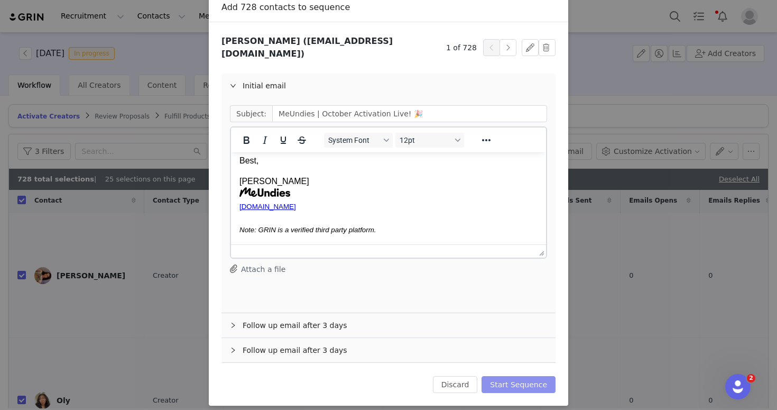
click at [520, 377] on button "Start Sequence" at bounding box center [518, 384] width 74 height 17
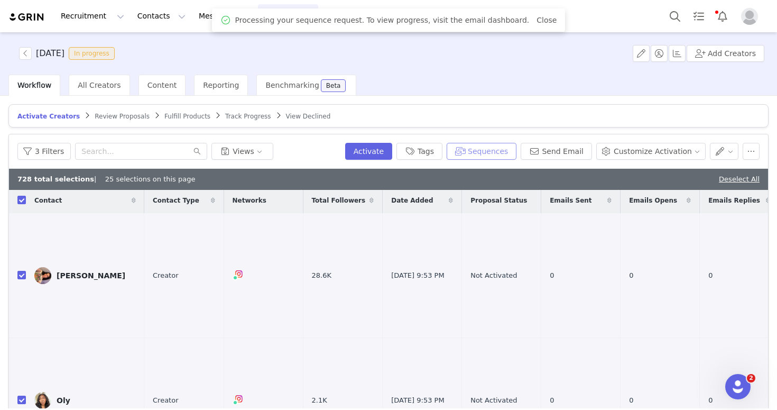
scroll to position [0, 0]
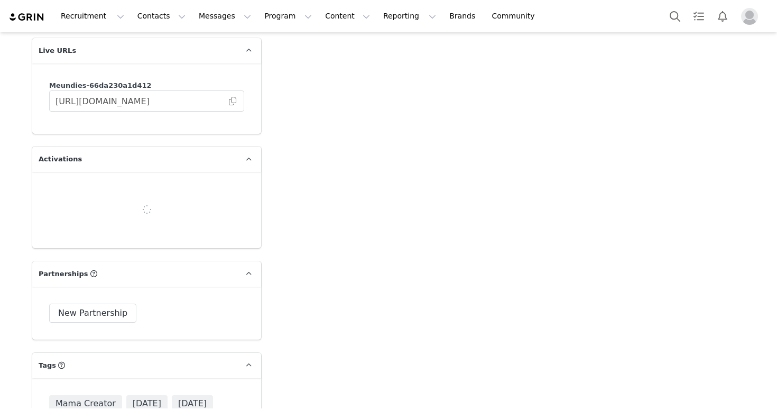
scroll to position [1616, 0]
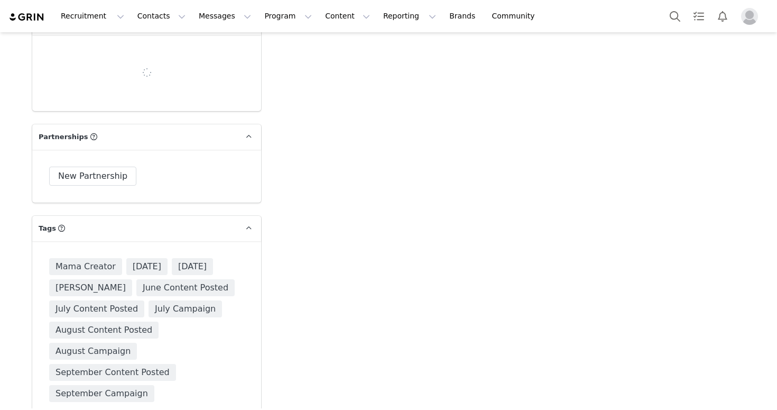
type input "+1 ([GEOGRAPHIC_DATA])"
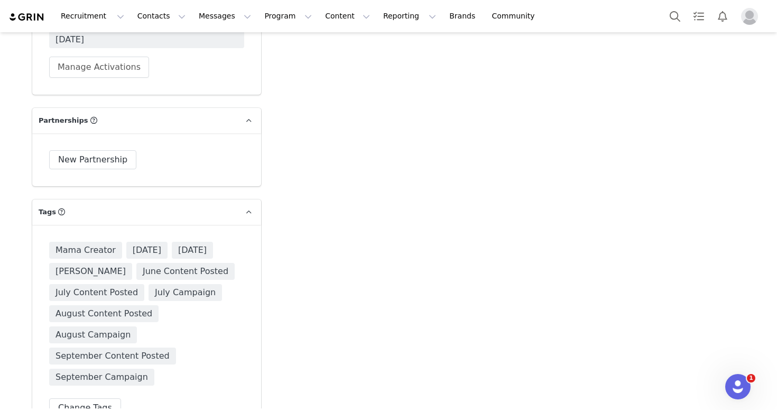
scroll to position [1755, 0]
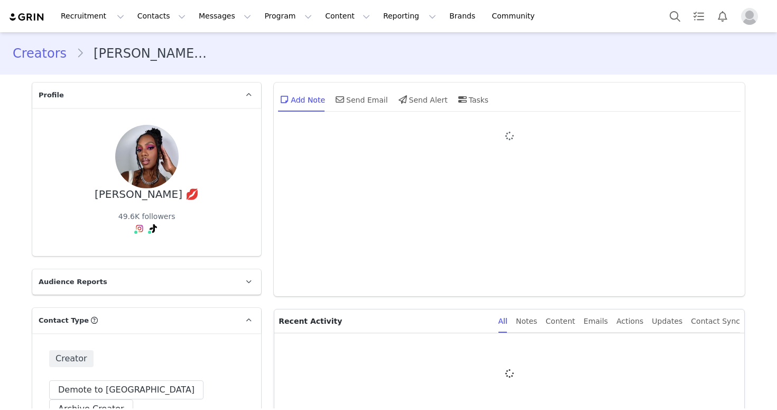
type input "+1 ([GEOGRAPHIC_DATA])"
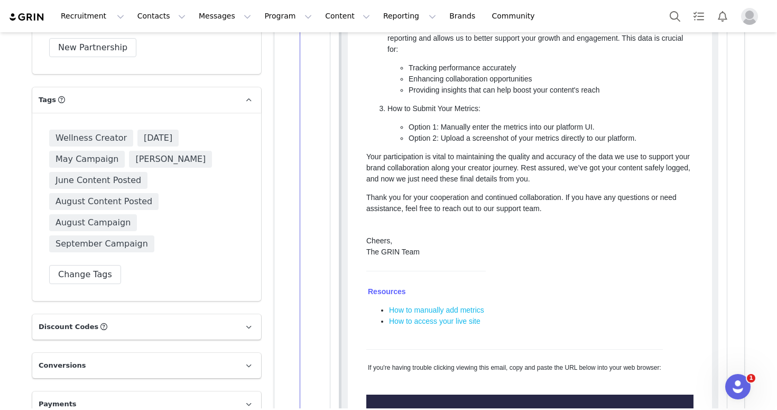
scroll to position [1671, 0]
